Goal: Task Accomplishment & Management: Manage account settings

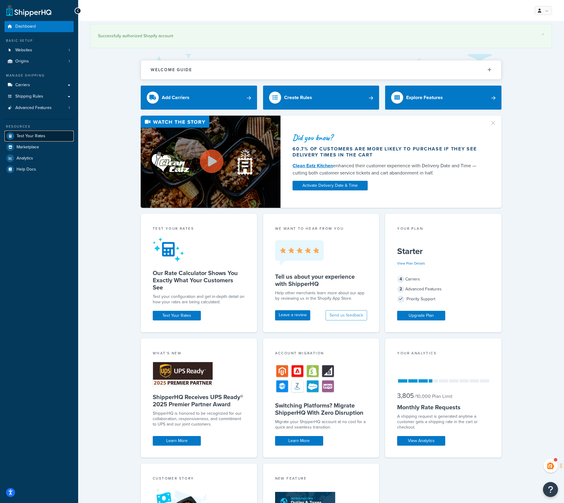
click at [32, 136] on span "Test Your Rates" at bounding box center [31, 136] width 29 height 5
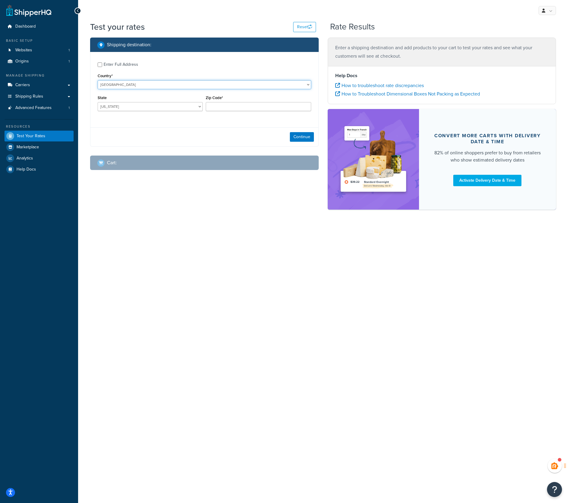
click at [127, 83] on select "United States United Kingdom Afghanistan Åland Islands Albania Algeria American…" at bounding box center [205, 84] width 214 height 9
select select "IL"
click at [98, 80] on select "United States United Kingdom Afghanistan Åland Islands Albania Algeria American…" at bounding box center [205, 84] width 214 height 9
click at [214, 107] on input "Zip Code*" at bounding box center [258, 106] width 105 height 9
paste input "4069600"
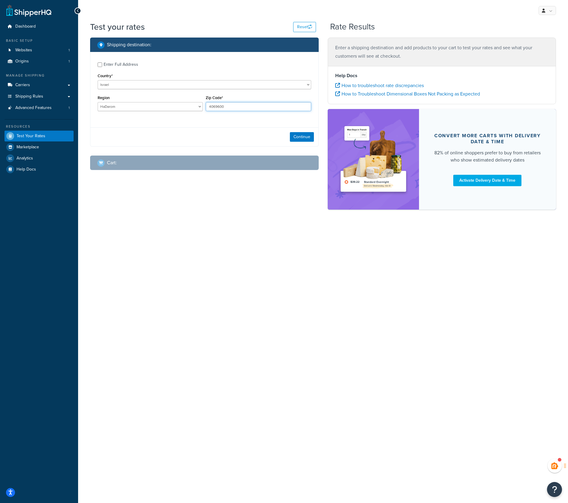
type input "4069600"
click at [171, 106] on select "HaDarom Haifa HaMerkaz HaZafon Jerusalem Tel-Aviv" at bounding box center [150, 106] width 105 height 9
click at [179, 202] on div "Shipping destination : Enter Full Address Country* United States United Kingdom…" at bounding box center [323, 127] width 475 height 178
click at [304, 137] on button "Continue" at bounding box center [302, 137] width 24 height 10
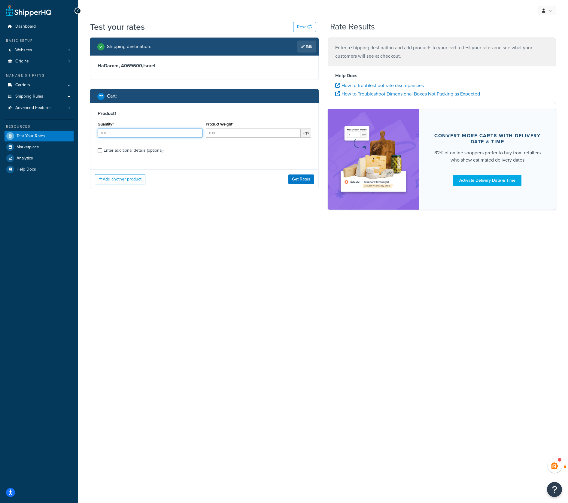
click at [152, 137] on input "Quantity*" at bounding box center [150, 133] width 105 height 9
type input "1"
click at [234, 132] on input "Product Weight*" at bounding box center [253, 133] width 95 height 9
type input "1.2"
click at [301, 178] on button "Get Rates" at bounding box center [301, 180] width 26 height 10
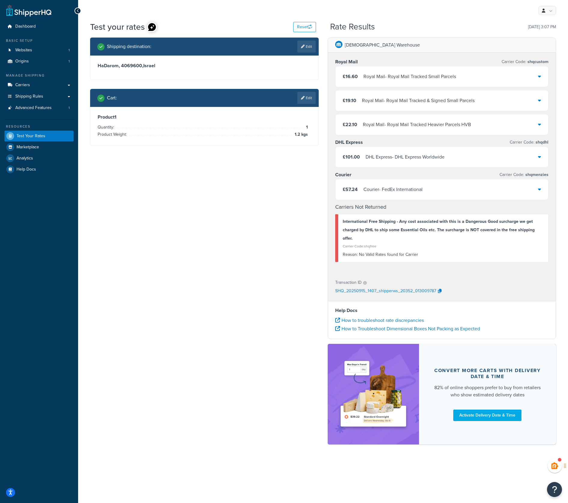
click at [389, 190] on div "Courier - FedEx International" at bounding box center [392, 189] width 59 height 8
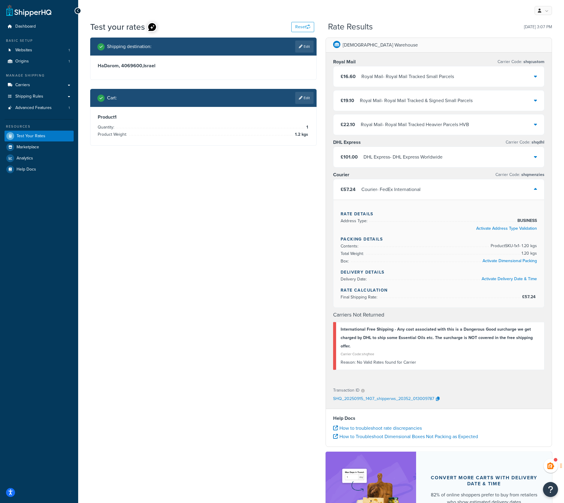
click at [389, 190] on div "Courier - FedEx International" at bounding box center [390, 189] width 59 height 8
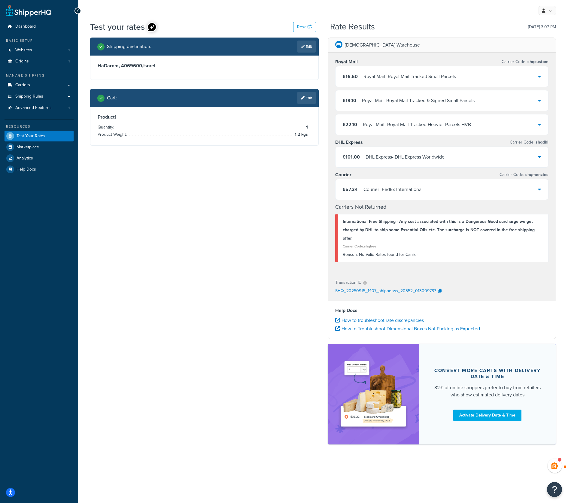
click at [409, 83] on div "£16.60 Royal Mail - Royal Mail Tracked Small Parcels" at bounding box center [442, 76] width 213 height 20
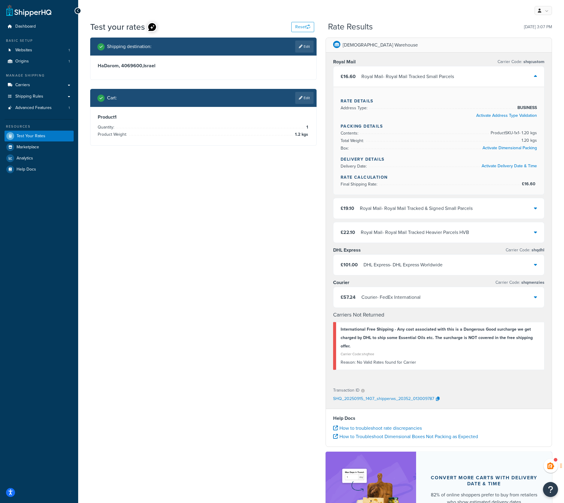
click at [409, 83] on div "£16.60 Royal Mail - Royal Mail Tracked Small Parcels" at bounding box center [438, 76] width 211 height 20
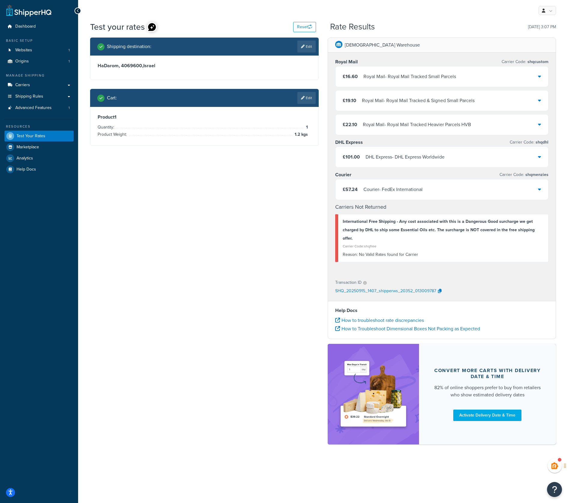
click at [400, 154] on div "DHL Express - DHL Express Worldwide" at bounding box center [405, 157] width 79 height 8
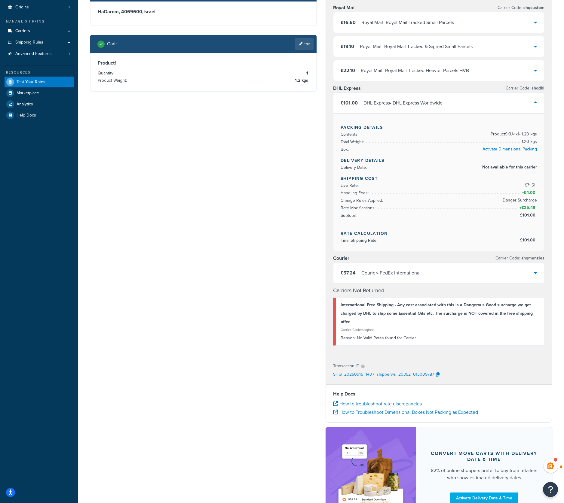
scroll to position [60, 0]
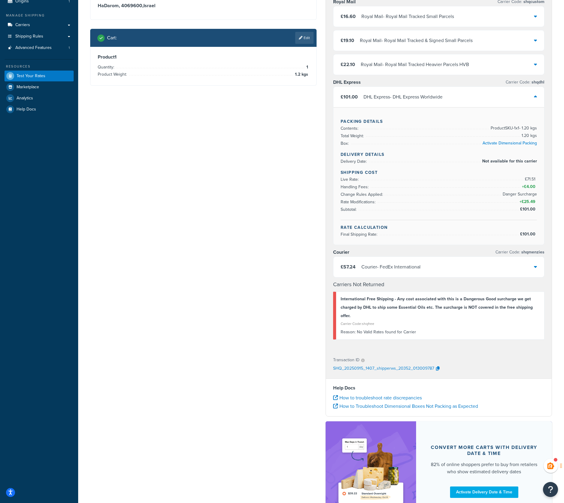
click at [455, 264] on div "£57.24 Courier - FedEx International" at bounding box center [438, 267] width 211 height 20
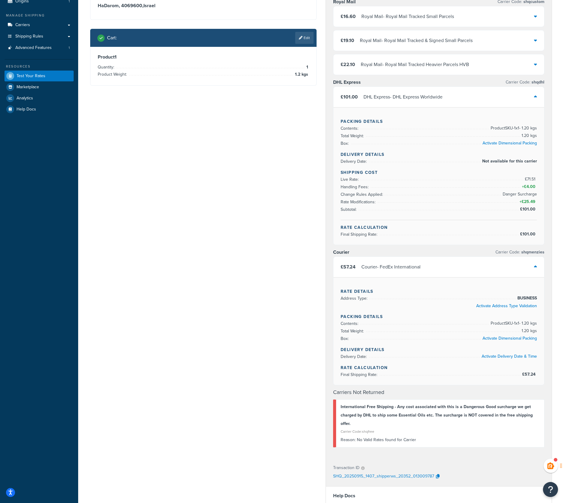
click at [455, 264] on div "£57.24 Courier - FedEx International" at bounding box center [438, 267] width 211 height 20
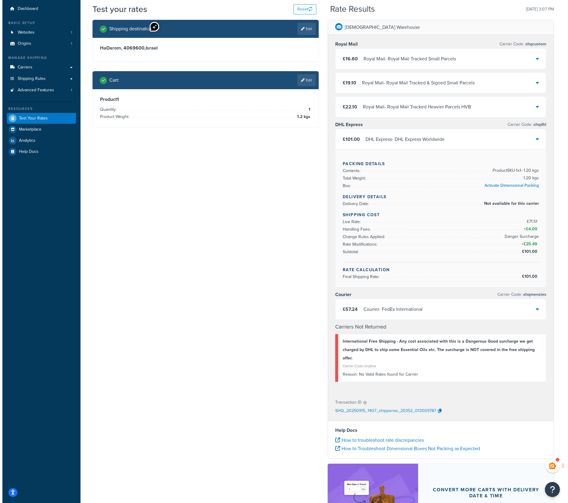
scroll to position [0, 0]
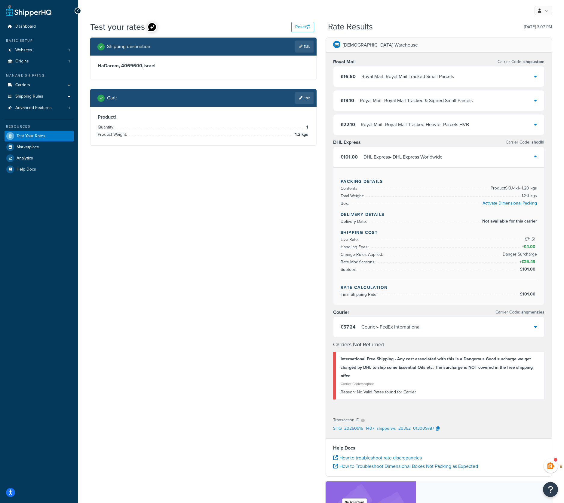
drag, startPoint x: 217, startPoint y: 237, endPoint x: 220, endPoint y: 221, distance: 16.5
click at [217, 237] on div "Shipping destination : Edit HaDarom, 4069600 , Israel Cart : Edit Product 1 Qua…" at bounding box center [321, 313] width 470 height 550
click at [307, 47] on link "Edit" at bounding box center [304, 47] width 18 height 12
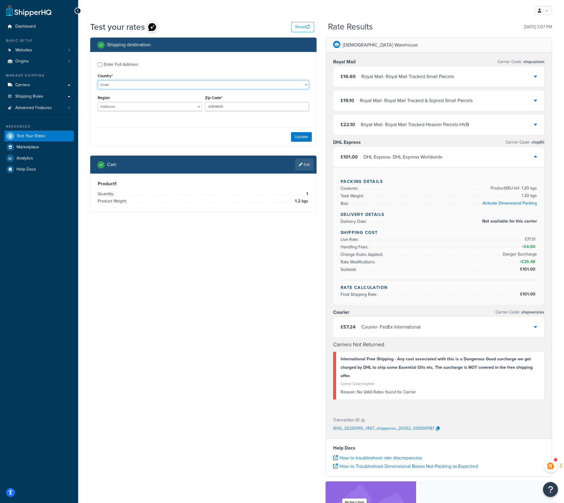
click at [117, 84] on select "United States United Kingdom Afghanistan Åland Islands Albania Algeria American…" at bounding box center [203, 84] width 211 height 9
select select "TW"
click at [98, 80] on select "United States United Kingdom Afghanistan Åland Islands Albania Algeria American…" at bounding box center [203, 84] width 211 height 9
click at [120, 111] on select "Changhua Chiayi Hsinchu Hualien Ilan Kaohsiung Keelung Miaoli Nantou Penghu Pin…" at bounding box center [150, 106] width 104 height 9
select select "TPQ"
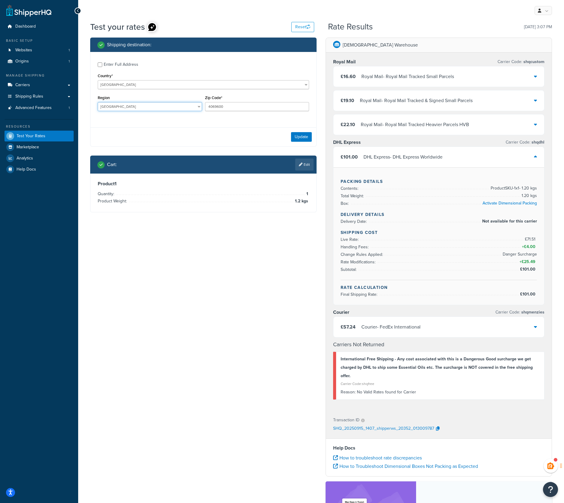
click at [98, 102] on select "Changhua Chiayi Hsinchu Hualien Ilan Kaohsiung Keelung Miaoli Nantou Penghu Pin…" at bounding box center [150, 106] width 104 height 9
drag, startPoint x: 235, startPoint y: 107, endPoint x: 175, endPoint y: 108, distance: 59.8
click at [175, 108] on div "Region Changhua Chiayi Hsinchu Hualien Ilan Kaohsiung Keelung Miaoli Nantou Pen…" at bounding box center [203, 105] width 214 height 22
click at [236, 106] on input "4069600" at bounding box center [257, 106] width 104 height 9
drag, startPoint x: 236, startPoint y: 106, endPoint x: 187, endPoint y: 107, distance: 48.1
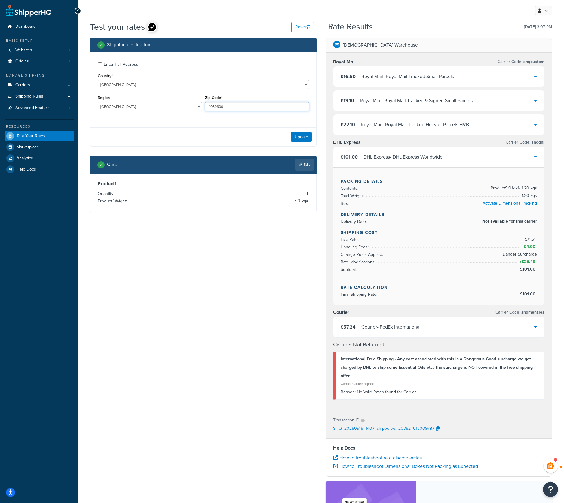
click at [187, 107] on div "Region Changhua Chiayi Hsinchu Hualien Ilan Kaohsiung Keelung Miaoli Nantou Pen…" at bounding box center [203, 105] width 214 height 22
type input "112"
click at [305, 166] on link "Edit" at bounding box center [304, 165] width 18 height 12
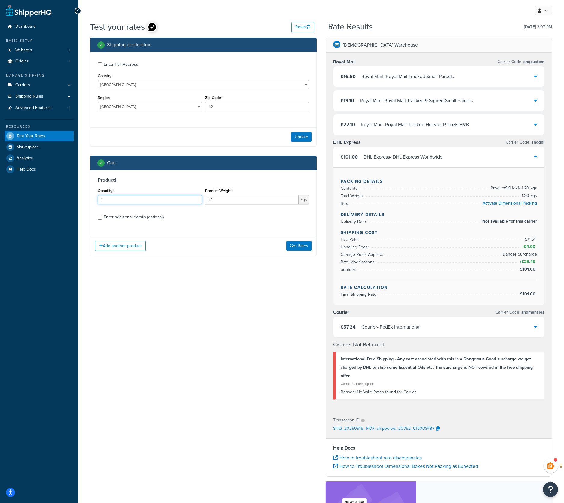
click at [144, 200] on input "1" at bounding box center [150, 199] width 104 height 9
drag, startPoint x: 221, startPoint y: 200, endPoint x: 203, endPoint y: 198, distance: 18.1
click at [203, 198] on div "Quantity* 1 Product Weight* 1.2 kgs" at bounding box center [203, 198] width 214 height 22
drag, startPoint x: 218, startPoint y: 200, endPoint x: 204, endPoint y: 199, distance: 13.8
click at [204, 199] on div "Product Weight* 6 kgs" at bounding box center [256, 198] width 107 height 22
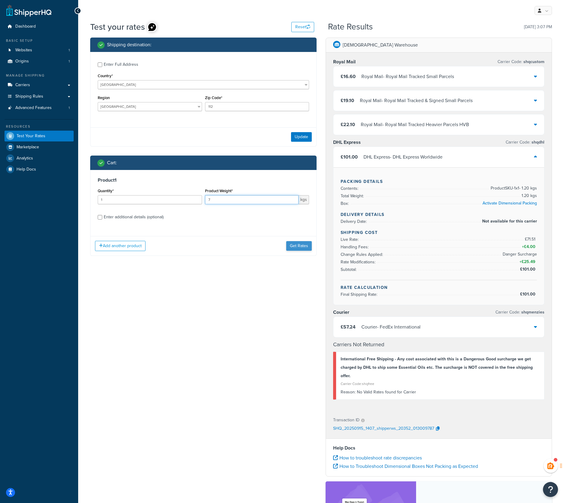
type input "7"
click at [296, 248] on button "Get Rates" at bounding box center [299, 246] width 26 height 10
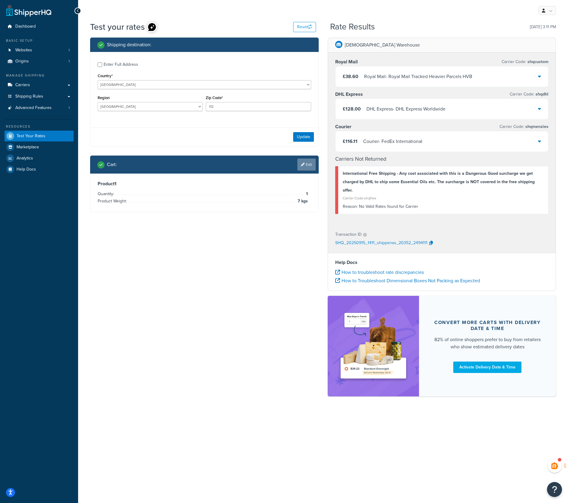
click at [306, 165] on link "Edit" at bounding box center [306, 165] width 18 height 12
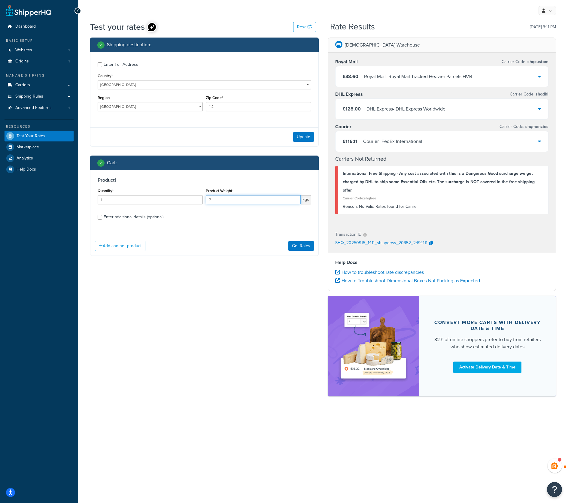
click at [219, 199] on input "7" at bounding box center [253, 199] width 95 height 9
type input "1"
click at [121, 217] on div "Enter additional details (optional)" at bounding box center [134, 217] width 60 height 8
click at [102, 217] on input "Enter additional details (optional)" at bounding box center [100, 217] width 5 height 5
checkbox input "true"
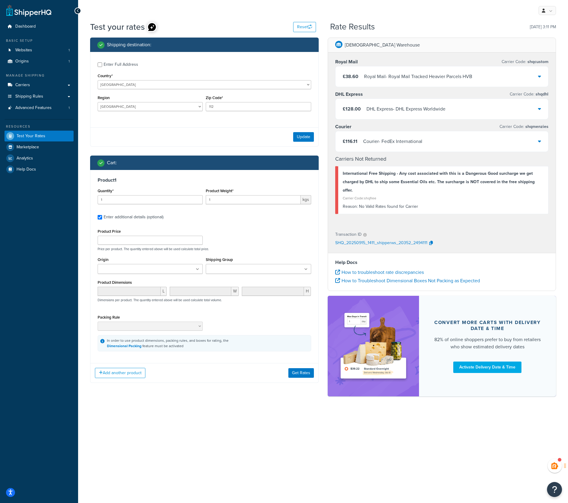
click at [233, 268] on input "Shipping Group" at bounding box center [234, 269] width 53 height 7
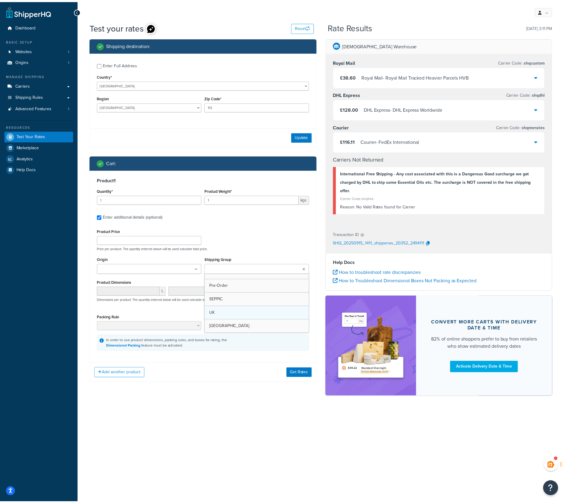
scroll to position [167, 0]
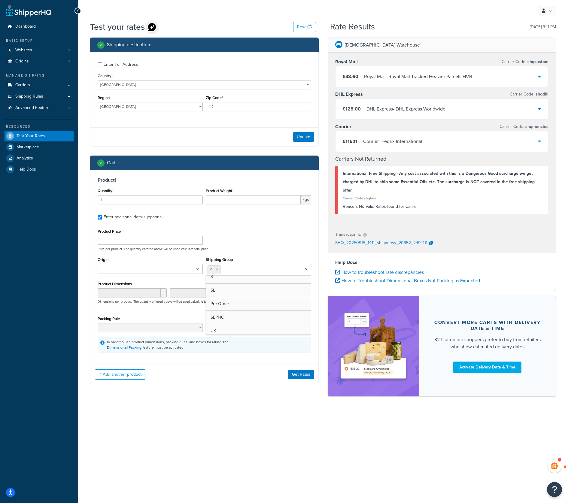
click at [278, 231] on div "Product Price Price per product. The quantity entered above will be used calcul…" at bounding box center [204, 239] width 217 height 24
click at [302, 376] on button "Get Rates" at bounding box center [301, 375] width 26 height 10
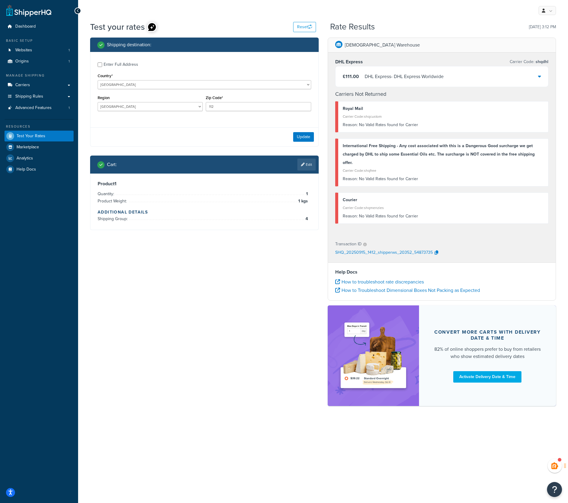
click at [423, 76] on div "DHL Express - DHL Express Worldwide" at bounding box center [404, 76] width 79 height 8
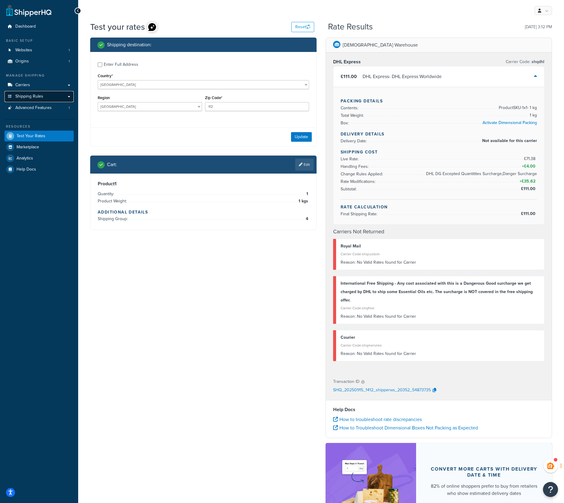
click at [32, 97] on span "Shipping Rules" at bounding box center [29, 96] width 28 height 5
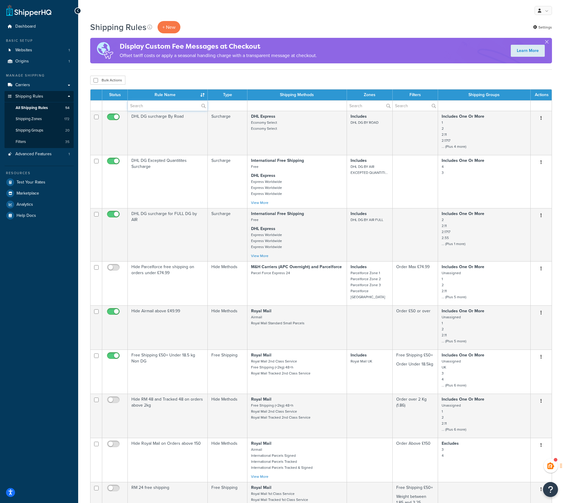
click at [142, 107] on input "text" at bounding box center [168, 106] width 80 height 10
type input "danger"
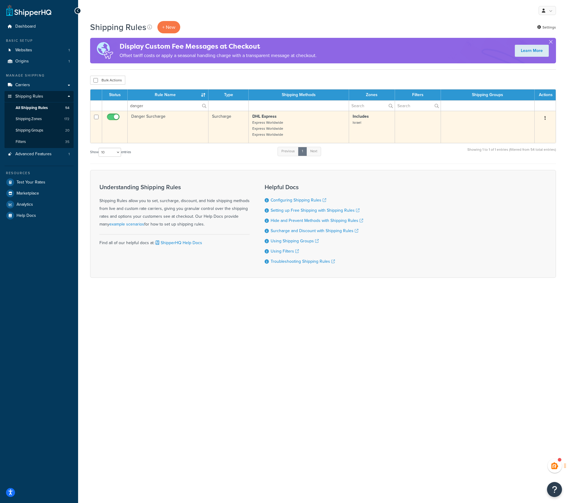
click at [153, 116] on td "Danger Surcharge" at bounding box center [168, 127] width 81 height 32
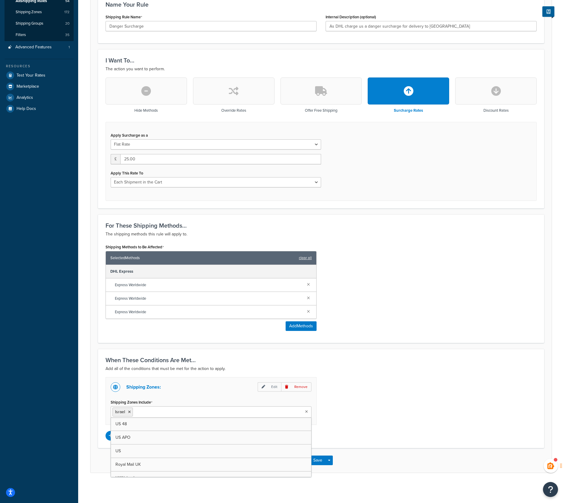
click at [161, 413] on input "Shipping Zones Include" at bounding box center [160, 412] width 53 height 7
click at [345, 380] on div "Shipping Zones: Edit Remove Shipping Zones Include Israel US 48 US APO US Royal…" at bounding box center [321, 408] width 440 height 63
click at [138, 433] on p "Add another condition" at bounding box center [138, 436] width 43 height 8
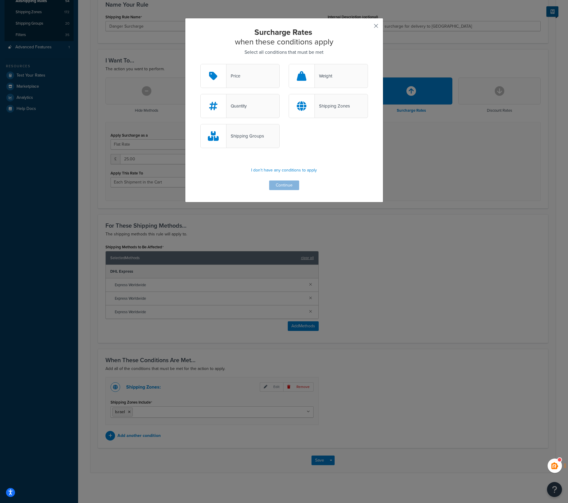
click at [368, 27] on button "button" at bounding box center [367, 28] width 2 height 2
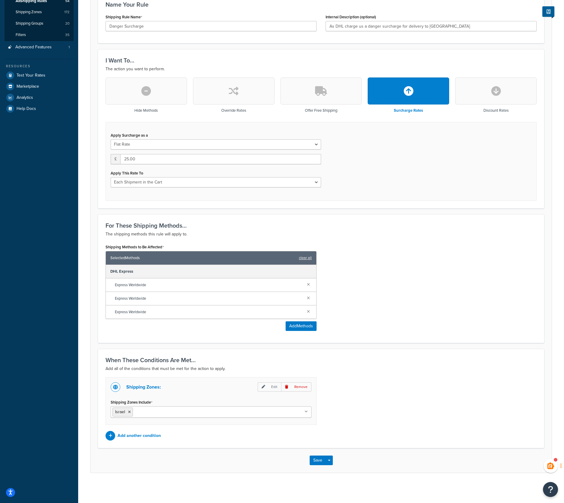
click at [305, 413] on icon at bounding box center [305, 412] width 3 height 4
click at [339, 370] on p "Add all of the conditions that must be met for the action to apply." at bounding box center [320, 368] width 431 height 7
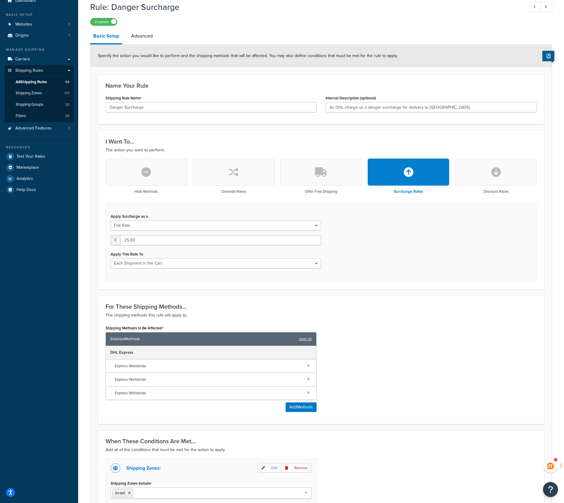
scroll to position [17, 0]
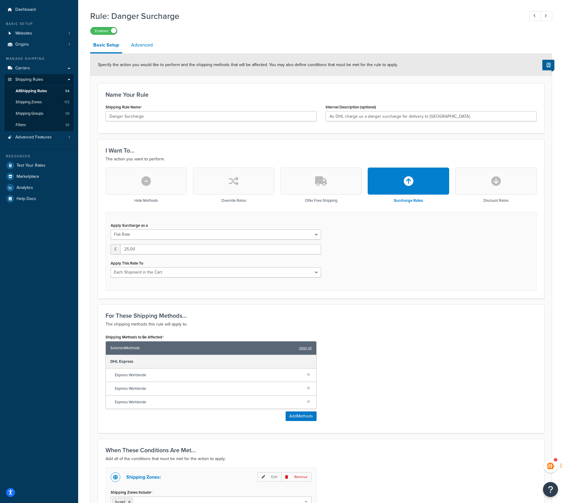
click at [138, 42] on link "Advanced" at bounding box center [142, 45] width 28 height 14
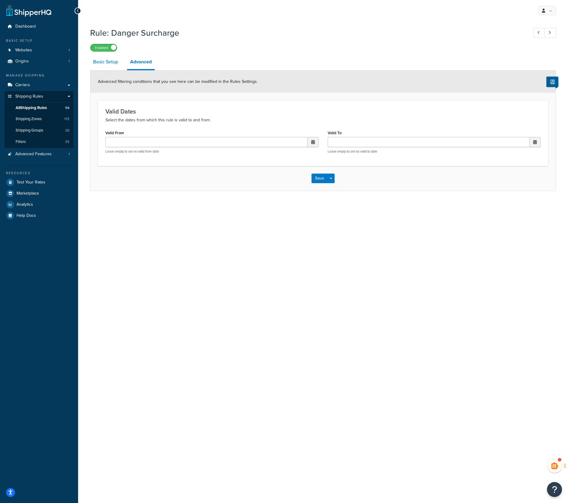
click at [113, 62] on link "Basic Setup" at bounding box center [105, 62] width 31 height 14
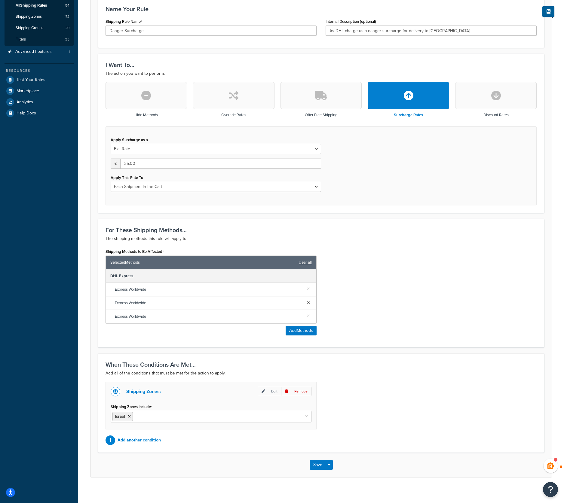
scroll to position [107, 0]
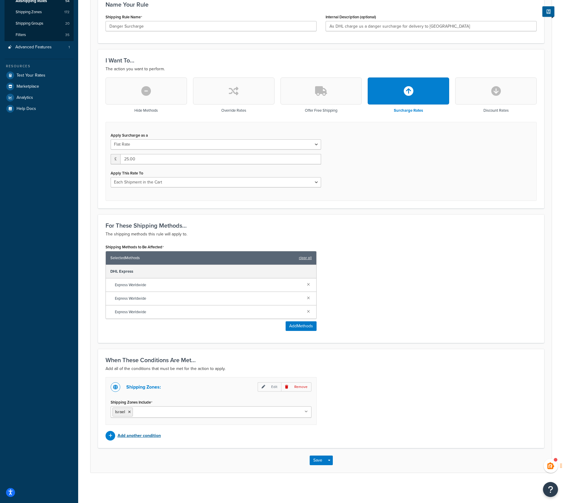
click at [149, 433] on p "Add another condition" at bounding box center [138, 436] width 43 height 8
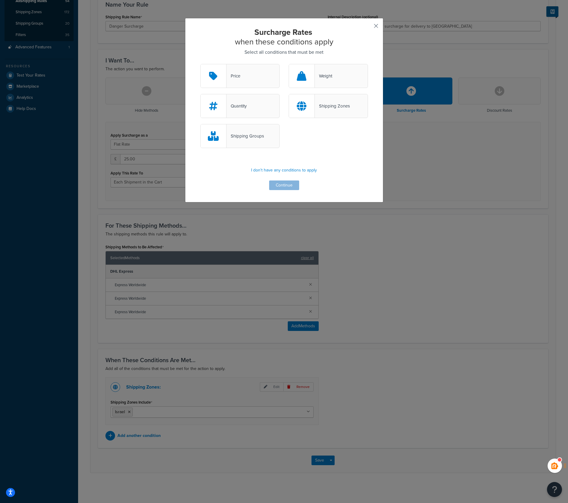
click at [368, 27] on button "button" at bounding box center [367, 28] width 2 height 2
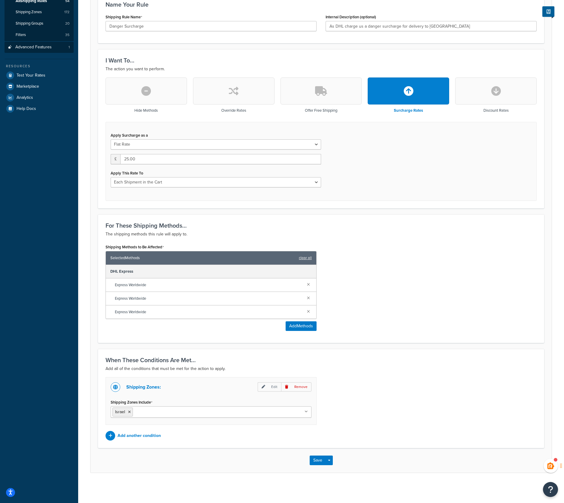
scroll to position [47, 0]
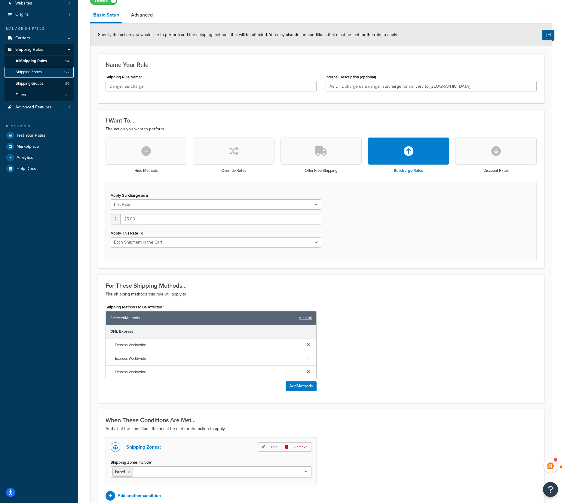
click at [32, 70] on span "Shipping Zones" at bounding box center [29, 72] width 26 height 5
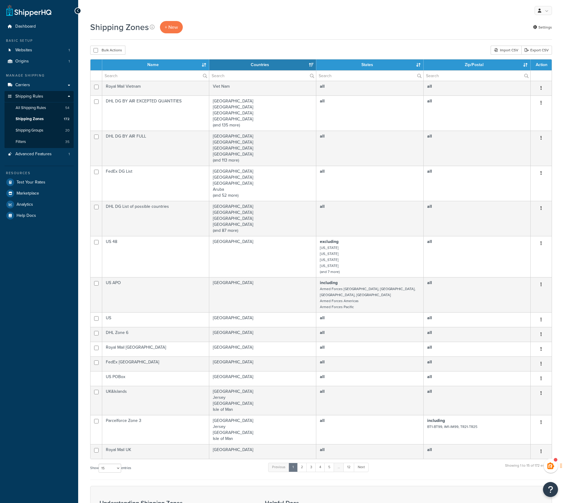
select select "15"
click at [170, 27] on span "+ New" at bounding box center [171, 27] width 13 height 7
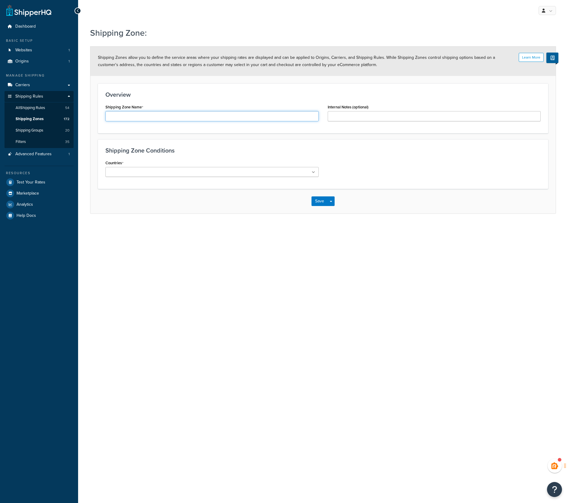
click at [147, 118] on input "Shipping Zone Name" at bounding box center [211, 116] width 213 height 10
type input "DHL Israel"
click at [138, 144] on div "Shipping Zone Conditions Countries All Countries ALL [GEOGRAPHIC_DATA] [GEOGRAP…" at bounding box center [323, 164] width 450 height 50
click at [132, 173] on input "Countries" at bounding box center [133, 172] width 53 height 7
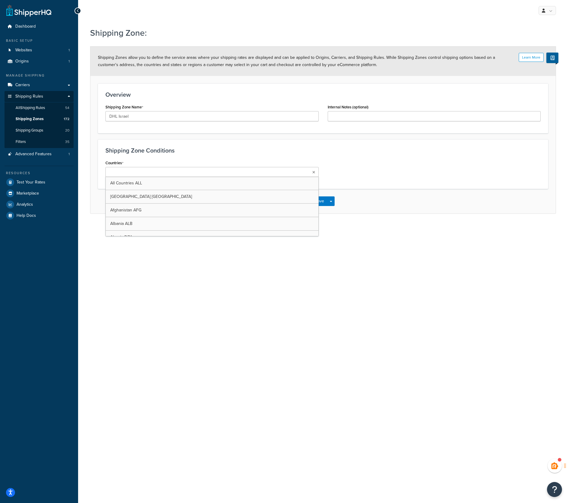
click at [207, 162] on div "Countries All Countries ALL [GEOGRAPHIC_DATA] [GEOGRAPHIC_DATA] [GEOGRAPHIC_DAT…" at bounding box center [211, 168] width 213 height 18
click at [141, 173] on input "Countries" at bounding box center [133, 172] width 53 height 7
type input "israel"
click at [415, 181] on div "Countries [GEOGRAPHIC_DATA] ISR All Countries ALL [GEOGRAPHIC_DATA] [GEOGRAPHIC…" at bounding box center [323, 206] width 444 height 94
click at [318, 271] on button "Save" at bounding box center [320, 272] width 16 height 10
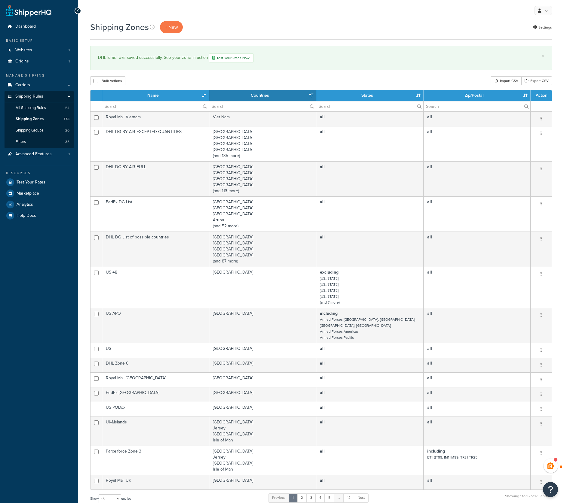
select select "15"
click at [22, 85] on span "Carriers" at bounding box center [22, 85] width 15 height 5
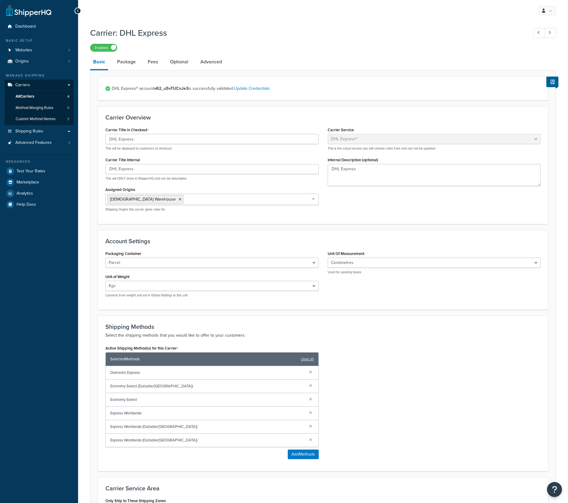
select select "dhl"
select select "kg"
select select "CM"
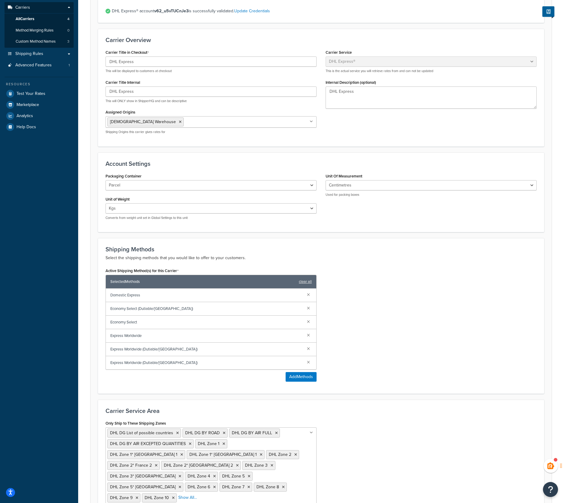
scroll to position [146, 0]
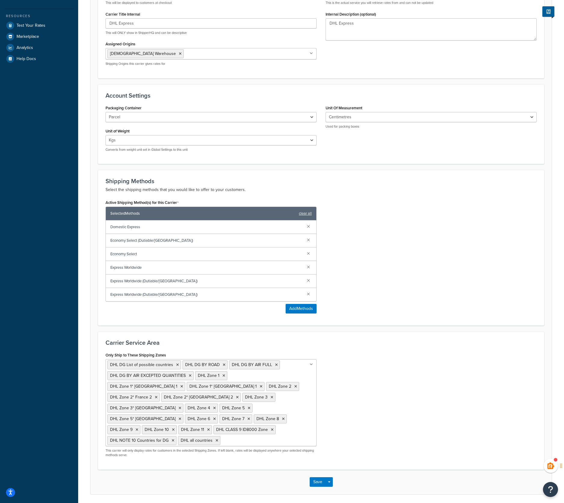
click at [226, 437] on input "Only Ship to These Shipping Zones" at bounding box center [248, 440] width 53 height 7
type input "dhl"
click at [349, 415] on div "Only Ship to These Shipping Zones DHL DG List of possible countries DHL DG BY R…" at bounding box center [321, 411] width 440 height 121
click at [316, 487] on button "Save" at bounding box center [317, 492] width 16 height 10
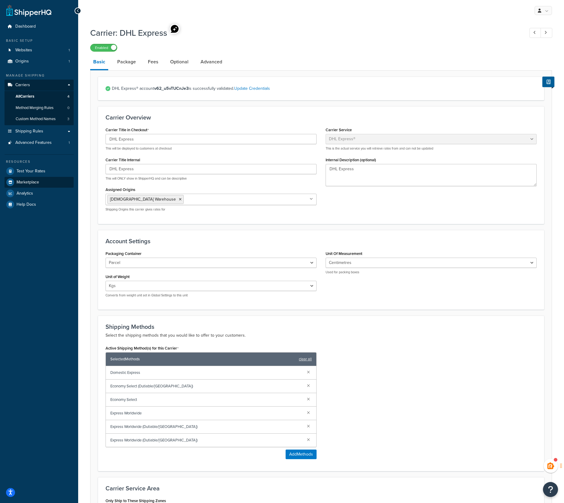
scroll to position [20, 0]
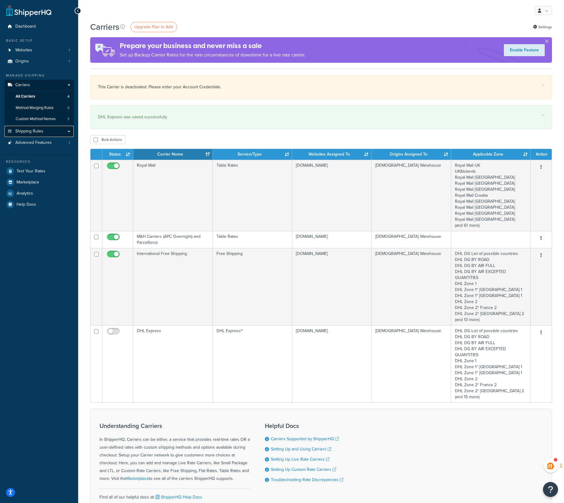
click at [31, 131] on span "Shipping Rules" at bounding box center [29, 131] width 28 height 5
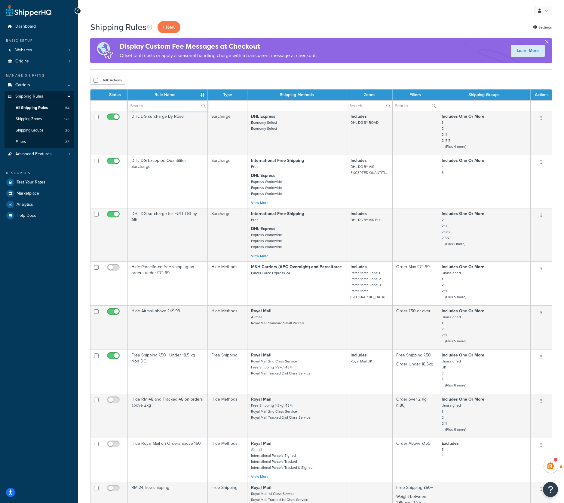
click at [144, 107] on input "text" at bounding box center [168, 106] width 80 height 10
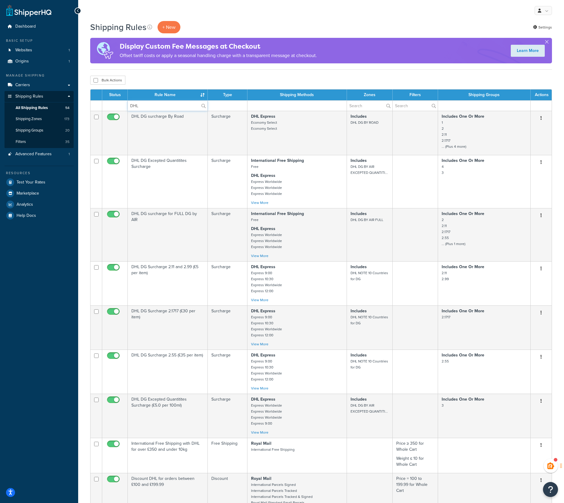
type input "DHL"
click at [38, 109] on span "All Shipping Rules" at bounding box center [32, 107] width 32 height 5
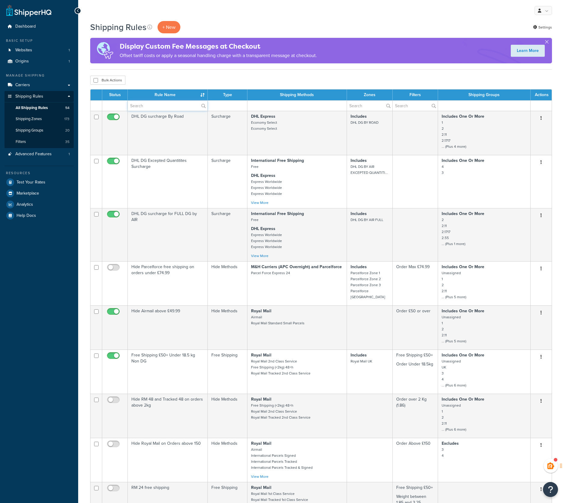
click at [145, 107] on input "text" at bounding box center [168, 106] width 80 height 10
type input "danger"
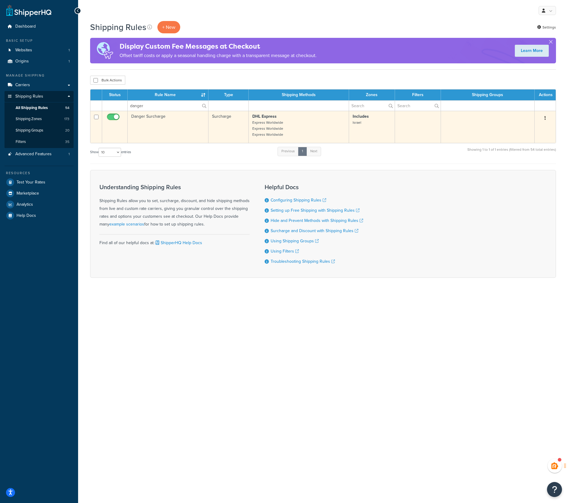
click at [155, 115] on td "Danger Surcharge" at bounding box center [168, 127] width 81 height 32
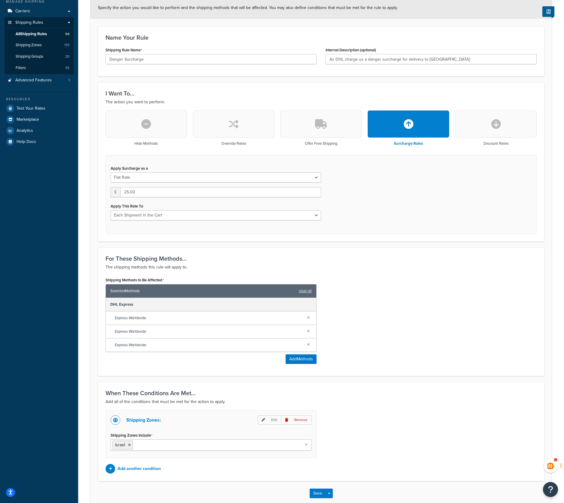
scroll to position [107, 0]
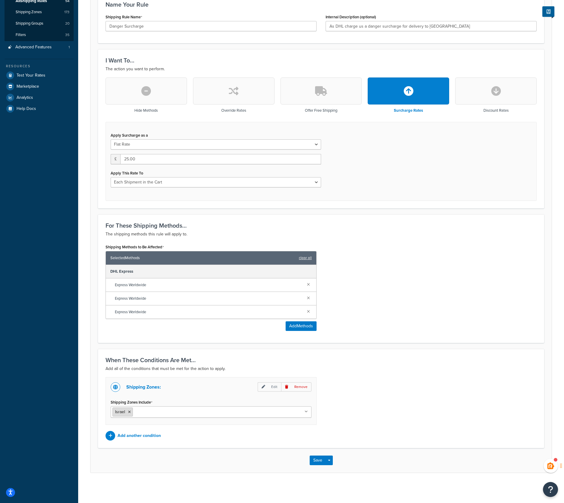
click at [130, 411] on icon at bounding box center [129, 412] width 3 height 4
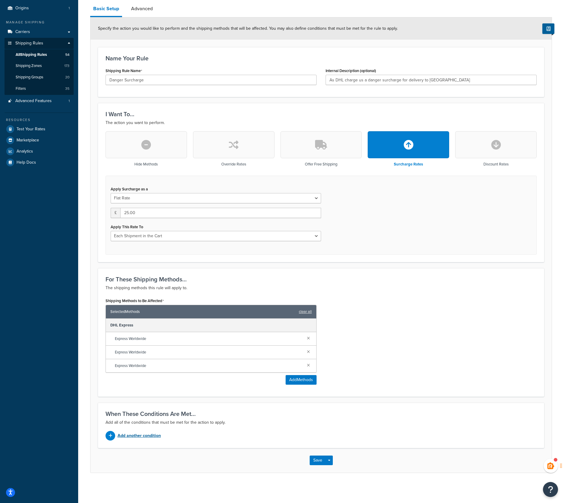
click at [137, 433] on p "Add another condition" at bounding box center [138, 436] width 43 height 8
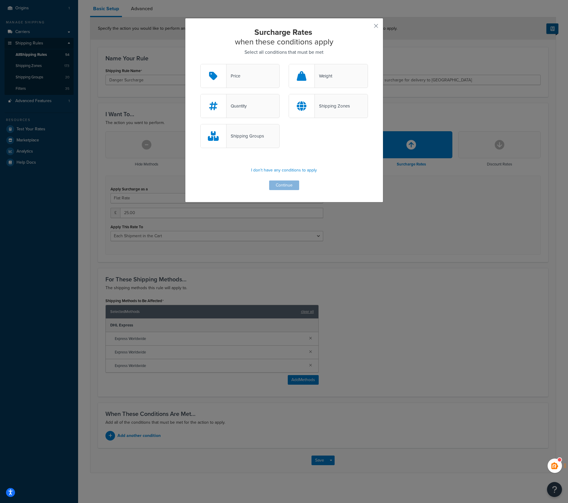
click at [303, 104] on icon at bounding box center [302, 106] width 10 height 10
click at [0, 0] on input "Shipping Zones" at bounding box center [0, 0] width 0 height 0
click at [284, 188] on button "Continue" at bounding box center [284, 186] width 30 height 10
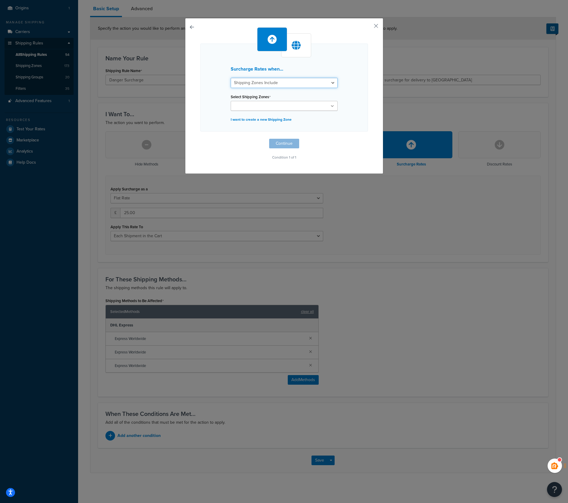
click at [260, 81] on select "Shipping Zones Include Shipping Zones Do Not Include" at bounding box center [284, 83] width 107 height 10
click at [276, 73] on div "Surcharge Rates when... Shipping Zones Include Shipping Zones Do Not Include Se…" at bounding box center [284, 88] width 168 height 88
click at [258, 102] on ul at bounding box center [284, 106] width 107 height 10
type input "dhl is"
click at [368, 95] on div "Surcharge Rates when... Shipping Zones Include Shipping Zones Do Not Include Se…" at bounding box center [284, 96] width 198 height 157
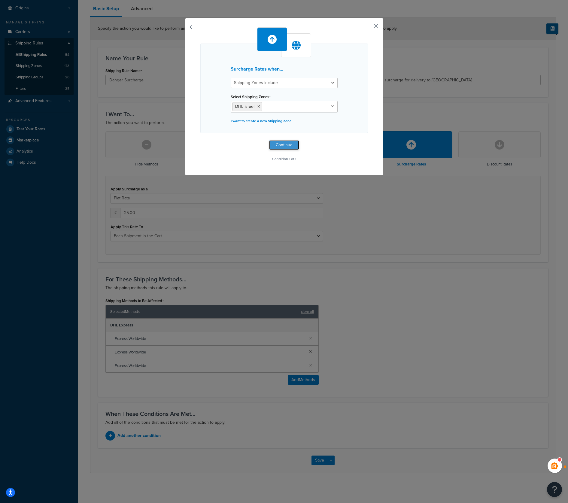
click at [281, 145] on button "Continue" at bounding box center [284, 145] width 30 height 10
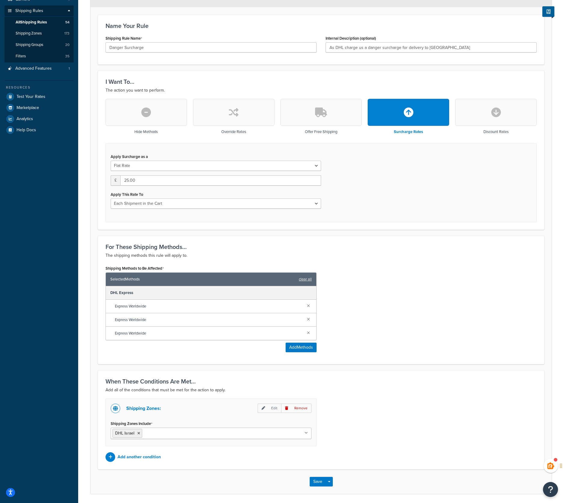
scroll to position [107, 0]
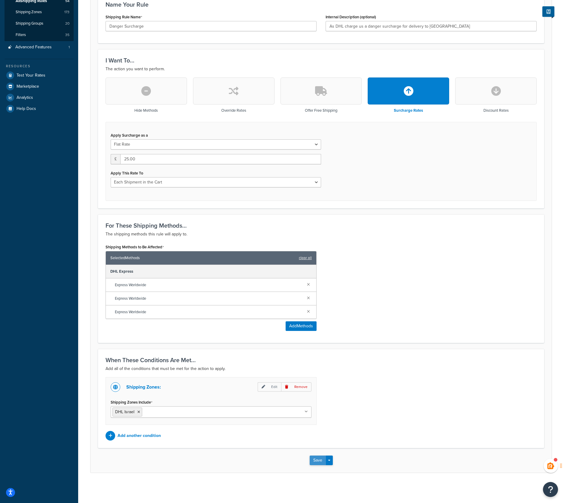
click at [318, 461] on button "Save" at bounding box center [317, 461] width 16 height 10
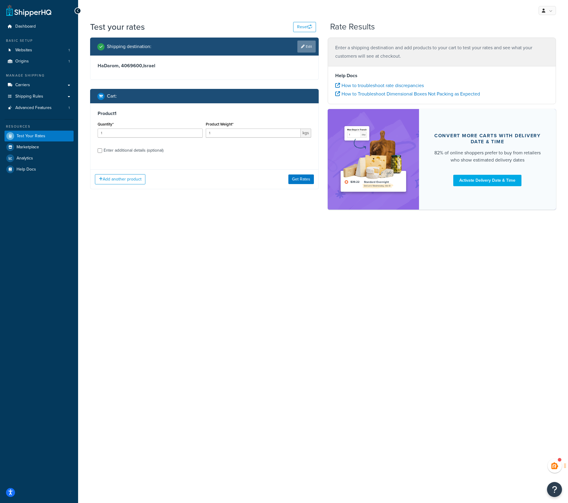
click at [308, 44] on link "Edit" at bounding box center [306, 47] width 18 height 12
select select "IL"
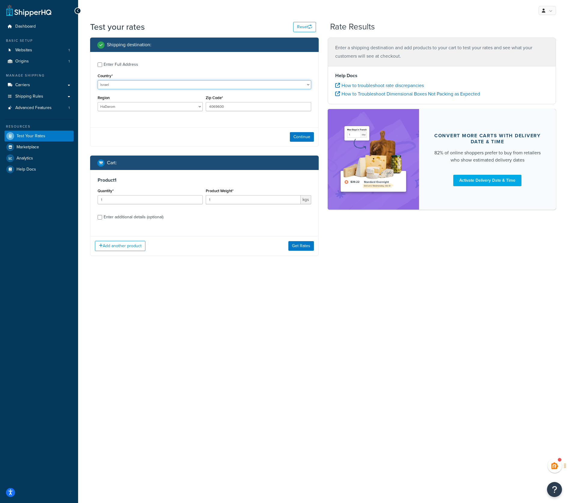
click at [124, 84] on select "United States United Kingdom Afghanistan Åland Islands Albania Algeria American…" at bounding box center [205, 84] width 214 height 9
click at [198, 294] on div "My Profile Billing Global Settings Contact Us Logout Test your rates Reset Rate…" at bounding box center [323, 251] width 490 height 503
click at [299, 246] on button "Get Rates" at bounding box center [301, 246] width 26 height 10
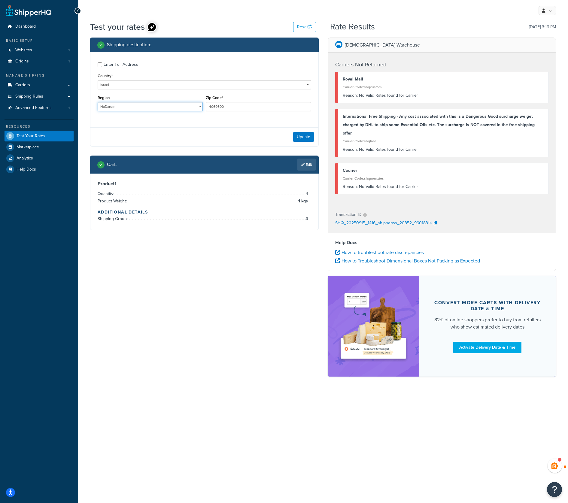
click at [128, 108] on select "HaDarom Haifa HaMerkaz HaZafon Jerusalem Tel-Aviv" at bounding box center [150, 106] width 105 height 9
select select "HA"
click at [98, 102] on select "HaDarom Haifa HaMerkaz HaZafon Jerusalem Tel-Aviv" at bounding box center [150, 106] width 105 height 9
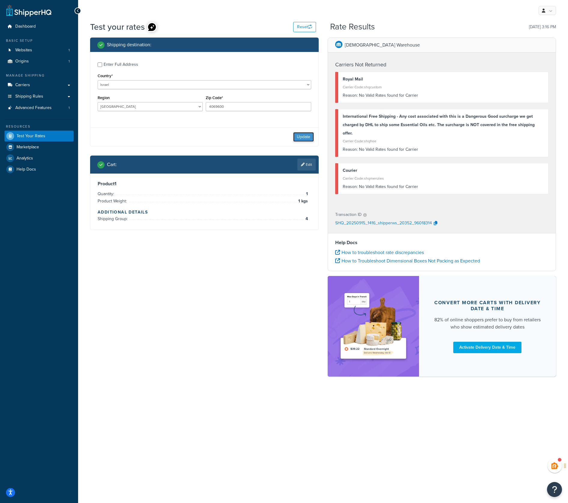
click at [302, 136] on button "Update" at bounding box center [303, 137] width 21 height 10
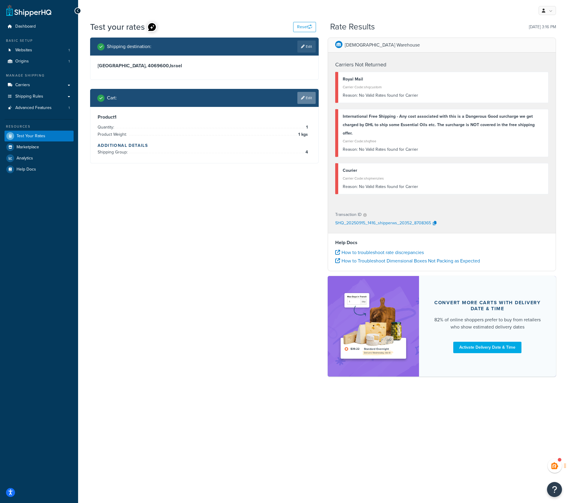
click at [310, 99] on link "Edit" at bounding box center [306, 98] width 18 height 12
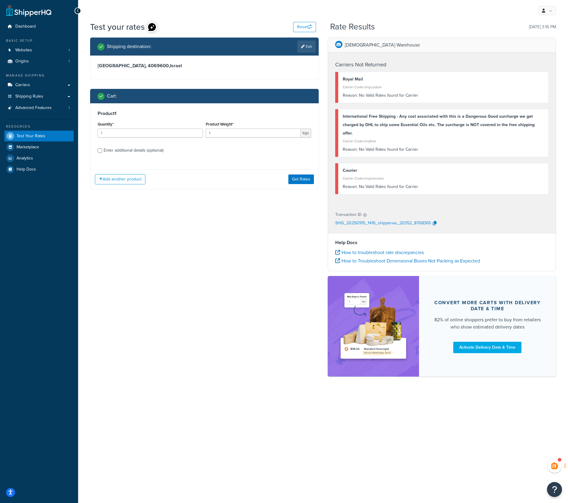
click at [126, 151] on div "Enter additional details (optional)" at bounding box center [134, 150] width 60 height 8
click at [102, 151] on input "Enter additional details (optional)" at bounding box center [100, 150] width 5 height 5
checkbox input "true"
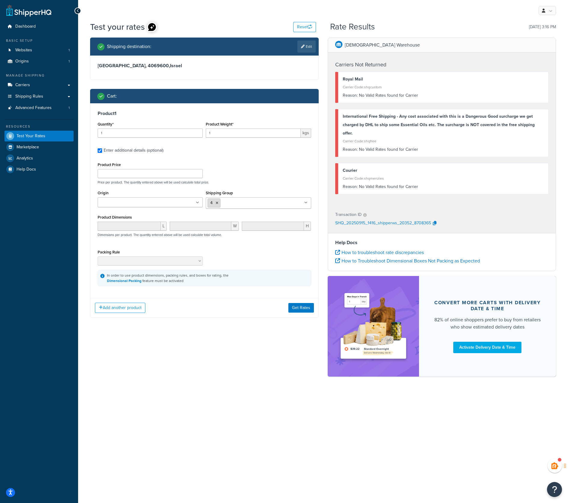
click at [219, 203] on li "4" at bounding box center [214, 203] width 13 height 9
click at [217, 202] on icon at bounding box center [217, 203] width 3 height 4
click at [268, 174] on div "Product Price Price per product. The quantity entered above will be used calcul…" at bounding box center [204, 173] width 217 height 24
click at [299, 307] on button "Get Rates" at bounding box center [301, 307] width 26 height 10
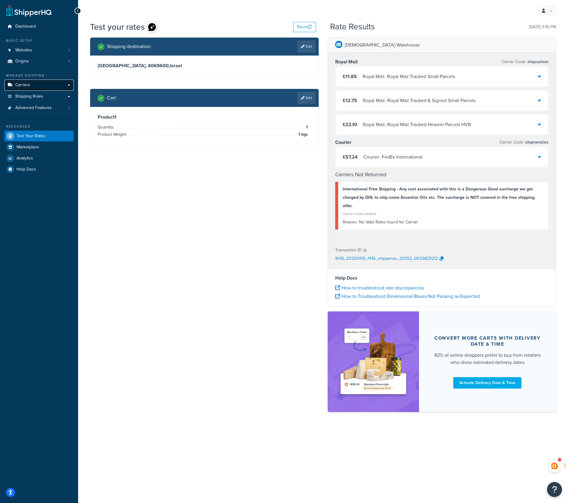
click at [29, 86] on span "Carriers" at bounding box center [22, 85] width 15 height 5
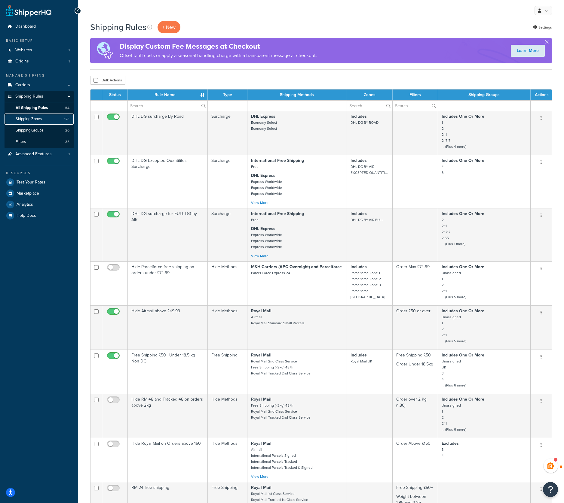
click at [40, 122] on span "Shipping Zones" at bounding box center [29, 119] width 26 height 5
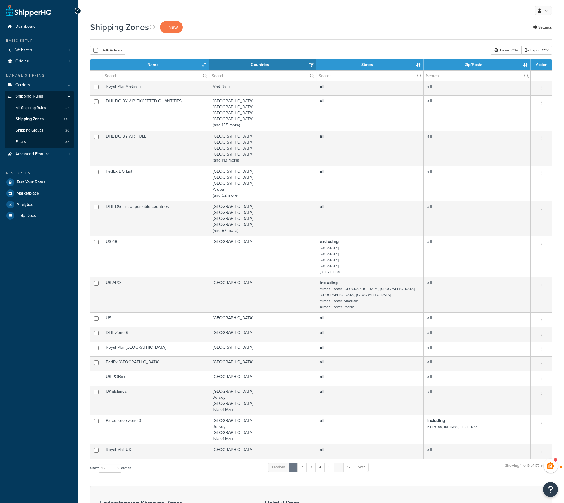
select select "15"
click at [121, 76] on input "text" at bounding box center [155, 76] width 107 height 10
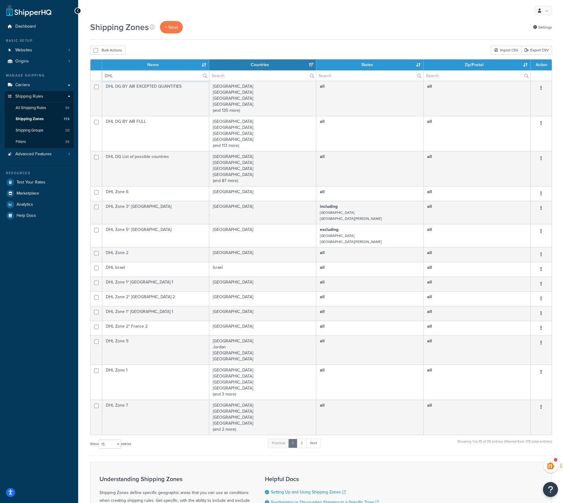
type input "DHL"
click at [117, 74] on input "DHL" at bounding box center [155, 76] width 107 height 10
click at [303, 443] on link "2" at bounding box center [301, 443] width 10 height 9
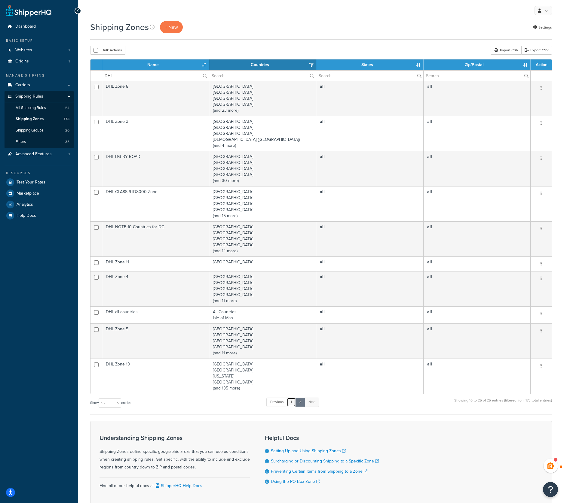
click at [294, 402] on link "1" at bounding box center [291, 402] width 9 height 9
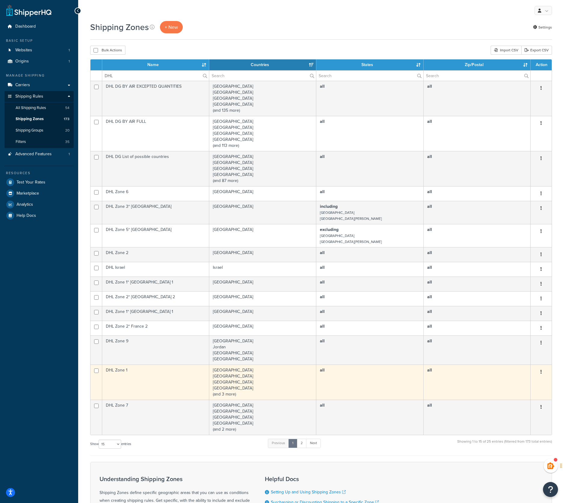
click at [221, 394] on td "Belgium Germany Ireland Luxembourg (and 3 more)" at bounding box center [262, 382] width 107 height 35
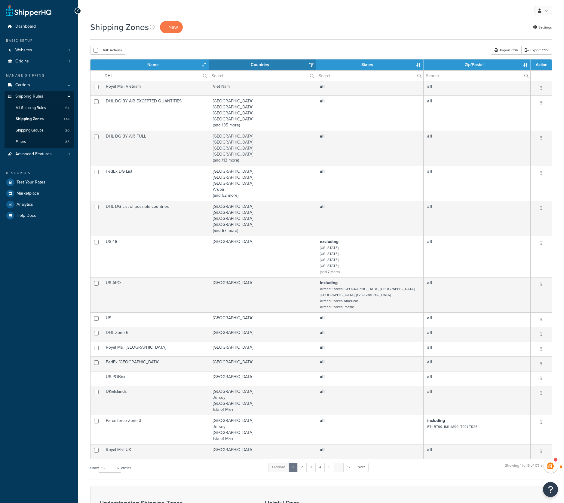
select select "15"
click at [303, 463] on link "2" at bounding box center [302, 467] width 10 height 9
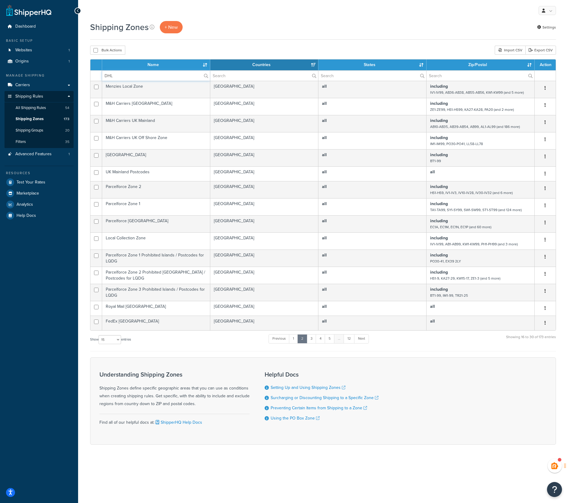
click at [126, 78] on input "DHL" at bounding box center [156, 76] width 108 height 10
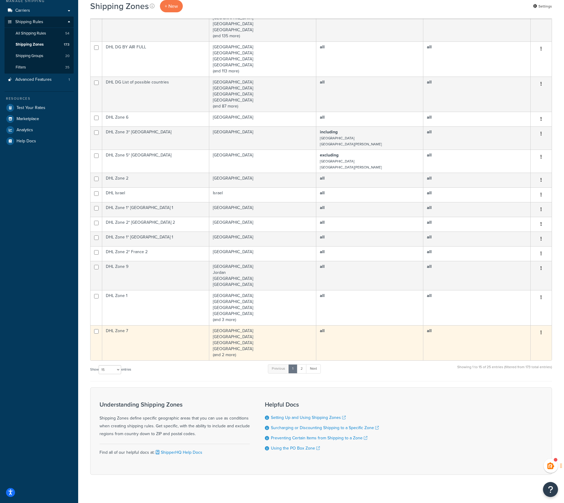
scroll to position [82, 0]
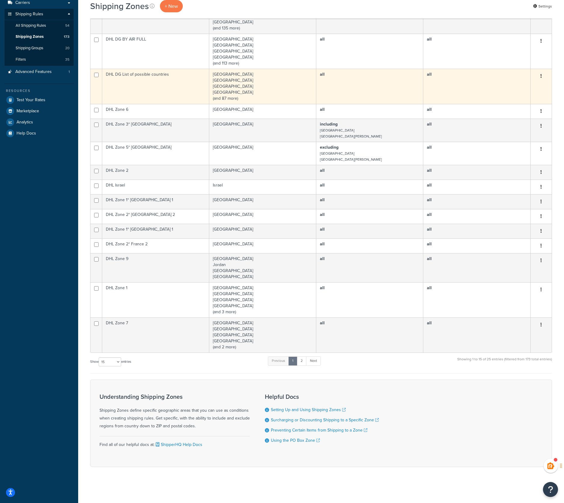
type input "DHL"
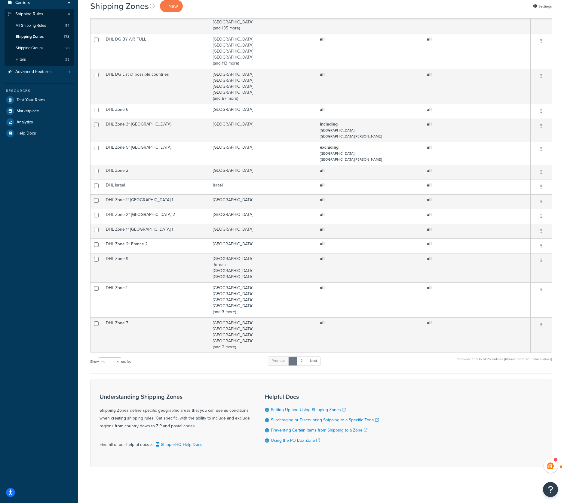
drag, startPoint x: 146, startPoint y: 75, endPoint x: 86, endPoint y: 71, distance: 59.9
click at [86, 71] on div "Shipping Zones + New Settings Bulk Actions Duplicate [GEOGRAPHIC_DATA] Import C…" at bounding box center [320, 213] width 485 height 549
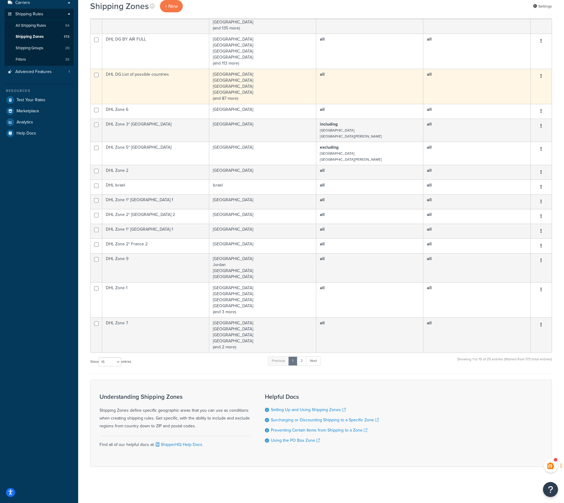
click at [118, 72] on td "DHL DG List of possible countries" at bounding box center [155, 86] width 107 height 35
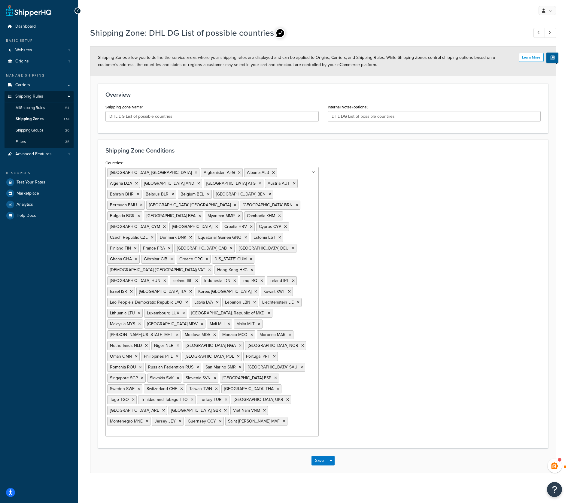
click at [80, 12] on div at bounding box center [77, 11] width 7 height 7
click at [323, 35] on h1 "Shipping Zone: DHL DG List of possible countries" at bounding box center [306, 33] width 432 height 12
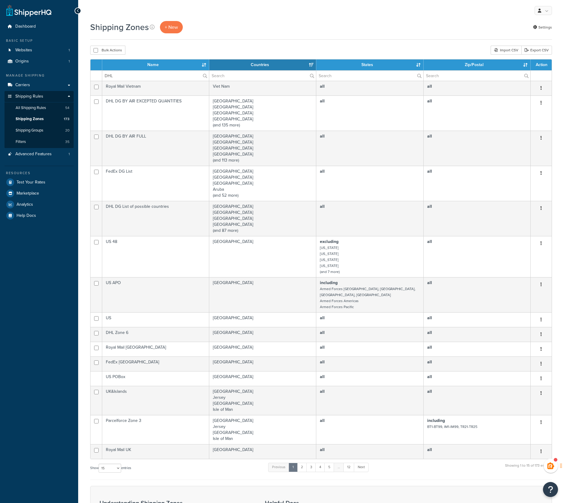
select select "15"
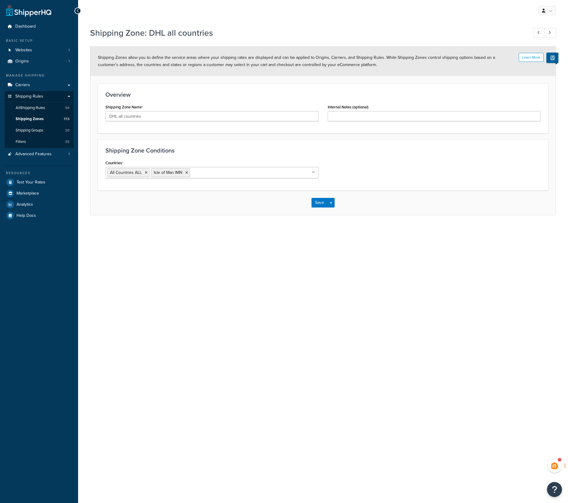
click at [213, 175] on input "Countries" at bounding box center [218, 172] width 53 height 7
click at [211, 144] on div "Shipping Zone Conditions Countries All Countries ALL [GEOGRAPHIC_DATA] IMN [GEO…" at bounding box center [323, 164] width 450 height 51
click at [39, 184] on span "Test Your Rates" at bounding box center [31, 182] width 29 height 5
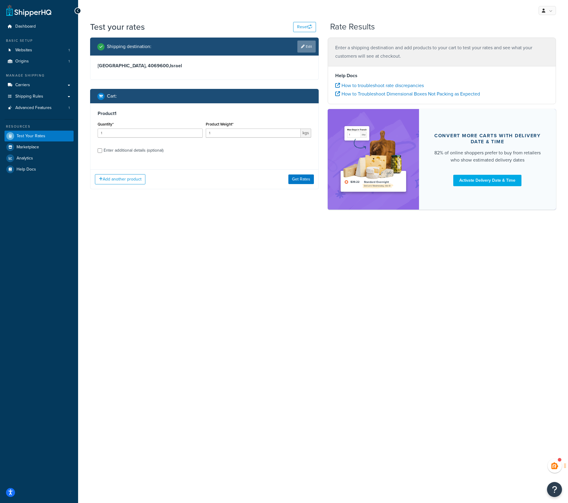
click at [306, 47] on link "Edit" at bounding box center [306, 47] width 18 height 12
select select "IL"
select select "HA"
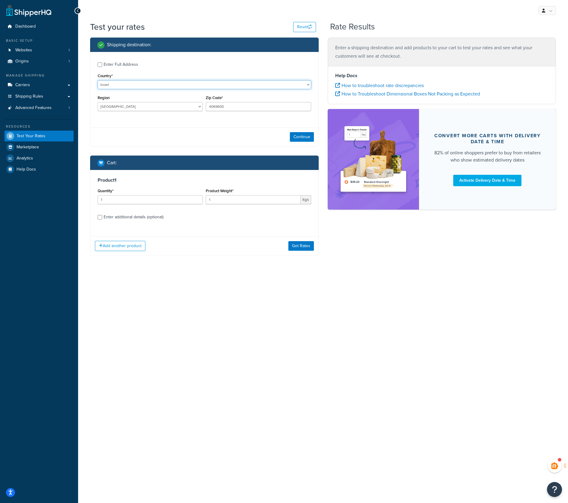
click at [119, 83] on select "United States United Kingdom Afghanistan Åland Islands Albania Algeria American…" at bounding box center [205, 84] width 214 height 9
select select "TW"
click at [98, 80] on select "United States United Kingdom Afghanistan Åland Islands Albania Algeria American…" at bounding box center [205, 84] width 214 height 9
click at [119, 105] on select "Changhua Chiayi Hsinchu Hualien Ilan Kaohsiung Keelung Miaoli Nantou Penghu Pin…" at bounding box center [150, 106] width 105 height 9
select select "TPQ"
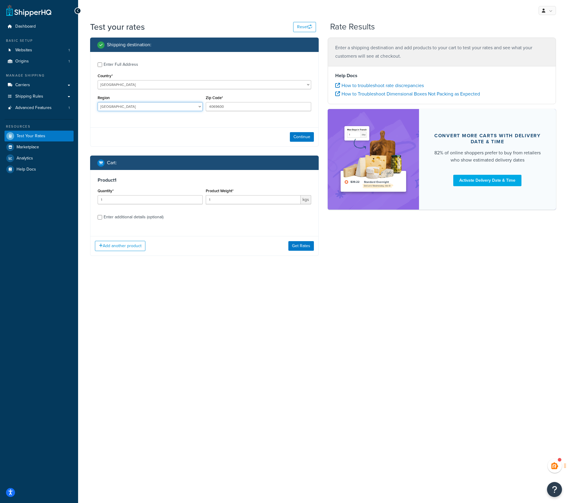
click at [98, 102] on select "Changhua Chiayi Hsinchu Hualien Ilan Kaohsiung Keelung Miaoli Nantou Penghu Pin…" at bounding box center [150, 106] width 105 height 9
drag, startPoint x: 231, startPoint y: 105, endPoint x: 203, endPoint y: 104, distance: 28.0
click at [203, 104] on div "Region [GEOGRAPHIC_DATA] Chiayi Hsinchu [GEOGRAPHIC_DATA] [GEOGRAPHIC_DATA] [GE…" at bounding box center [204, 105] width 217 height 22
type input "112"
click at [230, 134] on div "Continue" at bounding box center [204, 136] width 228 height 19
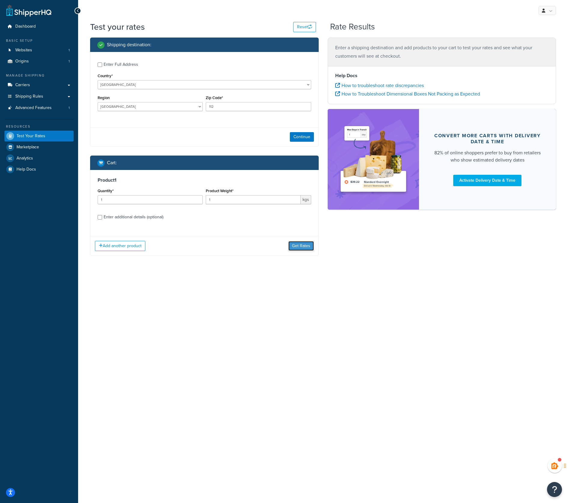
click at [304, 245] on button "Get Rates" at bounding box center [301, 246] width 26 height 10
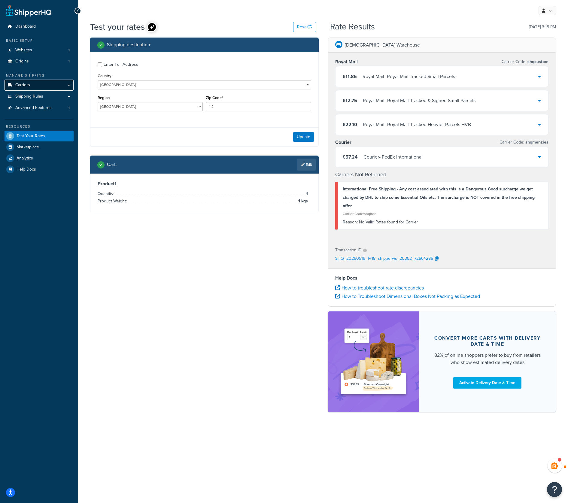
click at [37, 87] on link "Carriers" at bounding box center [39, 85] width 69 height 11
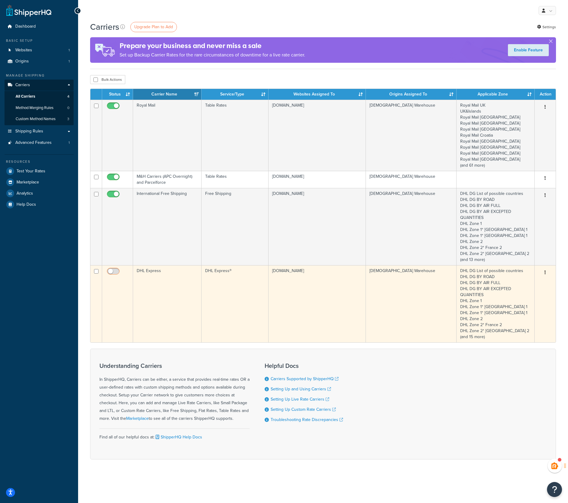
click at [111, 272] on input "checkbox" at bounding box center [114, 273] width 17 height 8
checkbox input "true"
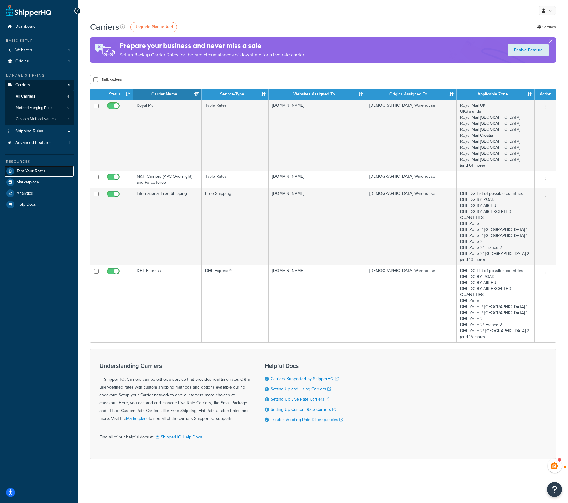
click at [26, 171] on span "Test Your Rates" at bounding box center [31, 171] width 29 height 5
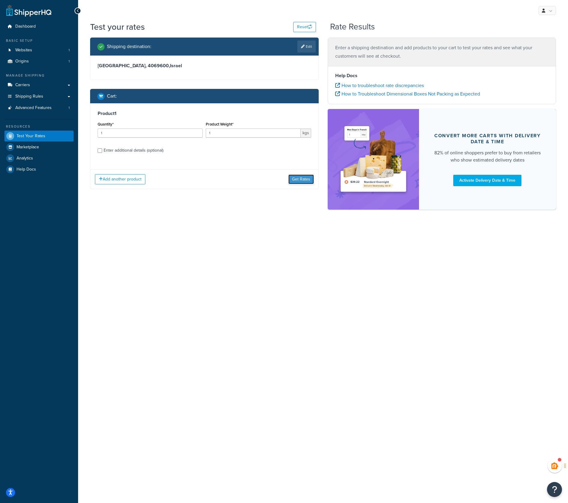
click at [302, 181] on button "Get Rates" at bounding box center [301, 180] width 26 height 10
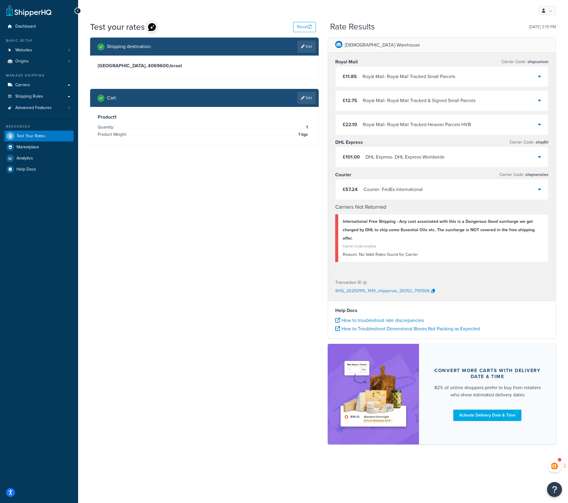
click at [406, 156] on div "DHL Express - DHL Express Worldwide" at bounding box center [405, 157] width 79 height 8
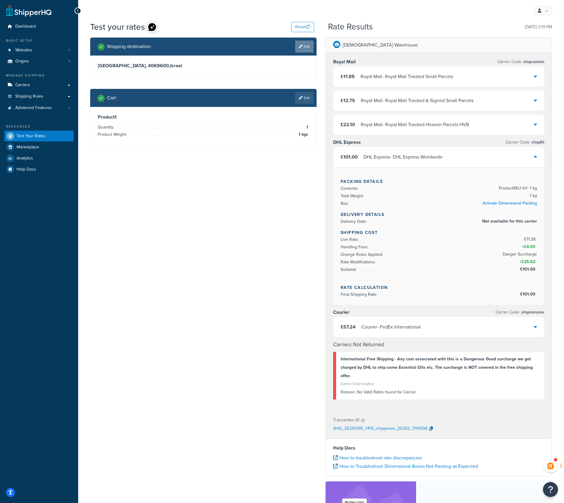
click at [305, 46] on link "Edit" at bounding box center [304, 47] width 18 height 12
select select "IL"
select select "HA"
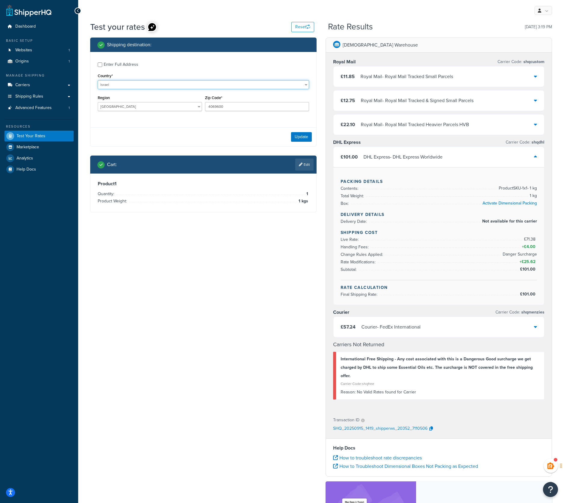
click at [112, 85] on select "[GEOGRAPHIC_DATA] [GEOGRAPHIC_DATA] [GEOGRAPHIC_DATA] [GEOGRAPHIC_DATA] [GEOGRA…" at bounding box center [203, 84] width 211 height 9
select select "TW"
click at [98, 80] on select "[GEOGRAPHIC_DATA] [GEOGRAPHIC_DATA] [GEOGRAPHIC_DATA] [GEOGRAPHIC_DATA] [GEOGRA…" at bounding box center [203, 84] width 211 height 9
drag, startPoint x: 229, startPoint y: 106, endPoint x: 194, endPoint y: 107, distance: 34.8
click at [194, 107] on div "Region [GEOGRAPHIC_DATA] Chiayi Hsinchu [GEOGRAPHIC_DATA] [GEOGRAPHIC_DATA] [GE…" at bounding box center [203, 105] width 214 height 22
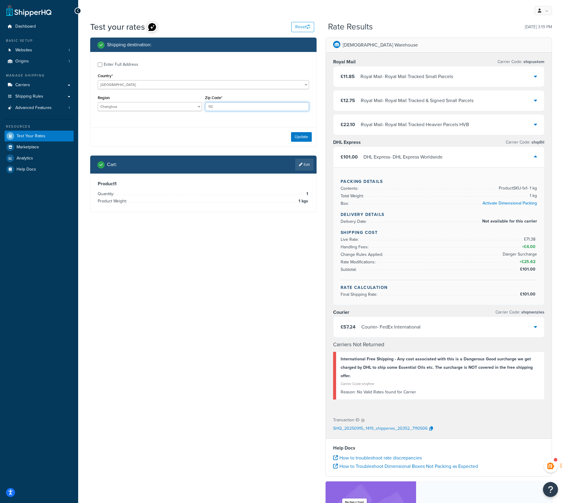
type input "112"
drag, startPoint x: 163, startPoint y: 108, endPoint x: 145, endPoint y: 108, distance: 18.6
click at [163, 108] on select "Changhua Chiayi Hsinchu Hualien [PERSON_NAME] Keelung Miaoli Nantou Penghu Ping…" at bounding box center [150, 106] width 104 height 9
select select "TPQ"
click at [98, 102] on select "Changhua Chiayi Hsinchu Hualien [PERSON_NAME] Keelung Miaoli Nantou Penghu Ping…" at bounding box center [150, 106] width 104 height 9
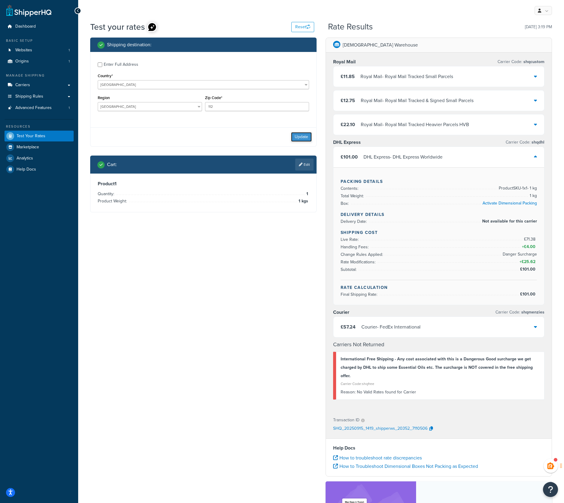
click at [296, 138] on button "Update" at bounding box center [301, 137] width 21 height 10
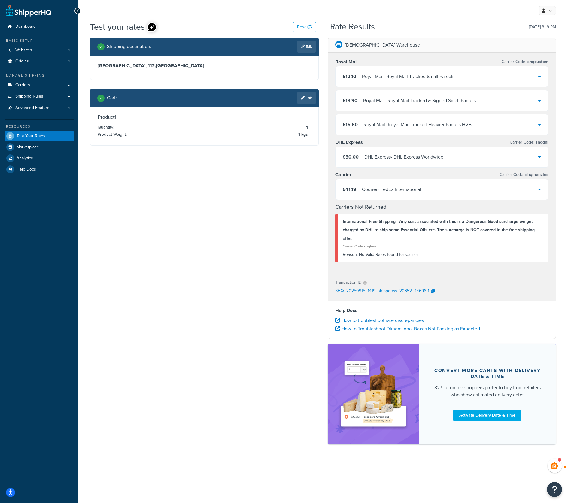
click at [399, 154] on div "DHL Express - DHL Express Worldwide" at bounding box center [403, 157] width 79 height 8
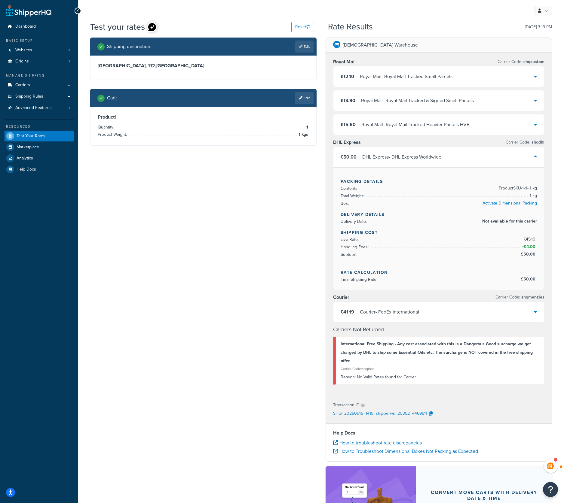
click at [399, 154] on div "DHL Express - DHL Express Worldwide" at bounding box center [401, 157] width 79 height 8
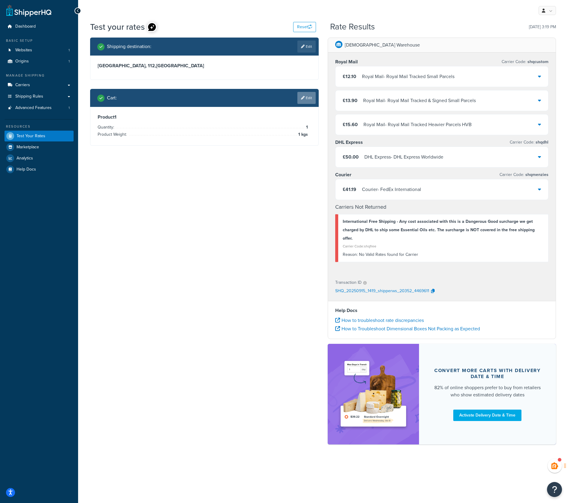
click at [305, 99] on link "Edit" at bounding box center [306, 98] width 18 height 12
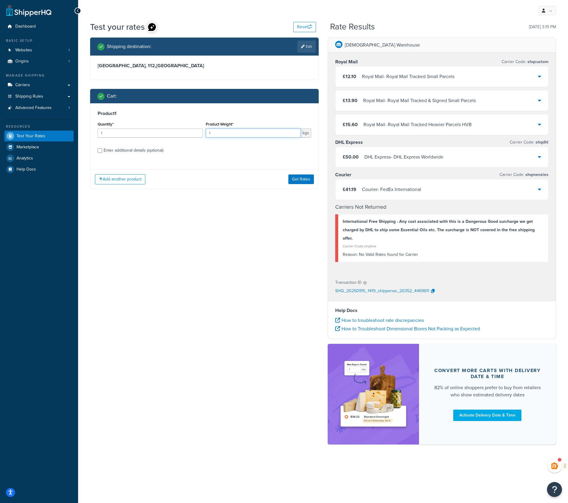
click at [236, 133] on input "1" at bounding box center [253, 133] width 95 height 9
drag, startPoint x: 216, startPoint y: 136, endPoint x: 207, endPoint y: 135, distance: 9.1
click at [207, 135] on input "1" at bounding box center [253, 133] width 95 height 9
type input "7"
click at [139, 149] on div "Enter additional details (optional)" at bounding box center [134, 150] width 60 height 8
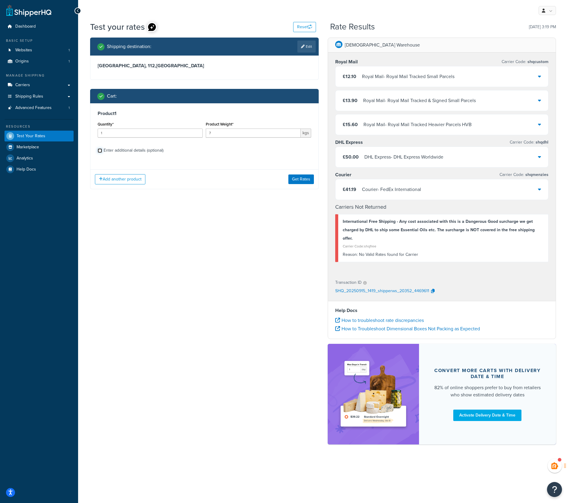
click at [102, 149] on input "Enter additional details (optional)" at bounding box center [100, 150] width 5 height 5
checkbox input "true"
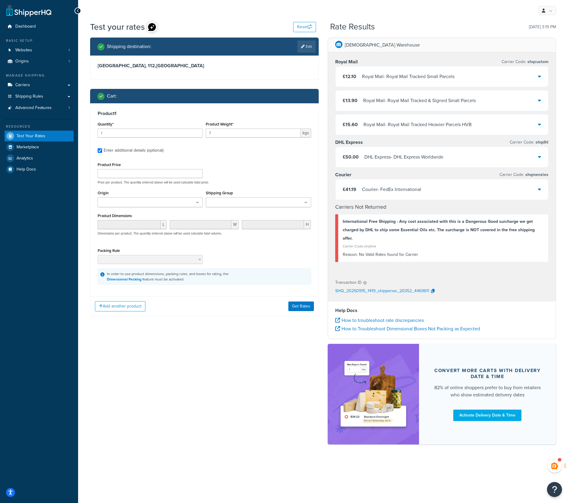
click at [246, 202] on input "Shipping Group" at bounding box center [234, 202] width 53 height 7
click at [241, 183] on p "Price per product. The quantity entered above will be used calculate total pric…" at bounding box center [204, 182] width 217 height 4
click at [305, 307] on button "Get Rates" at bounding box center [301, 308] width 26 height 10
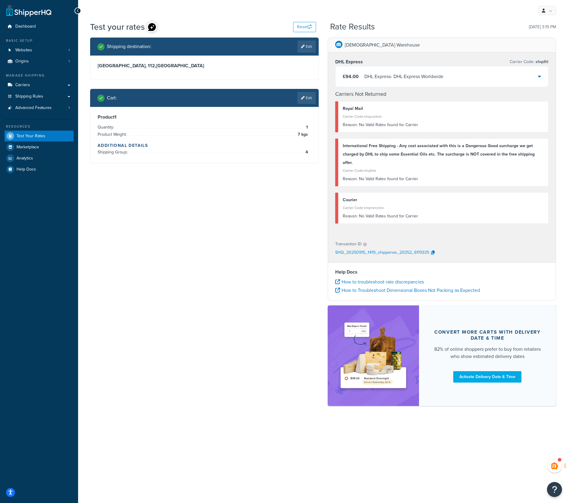
click at [403, 77] on div "DHL Express - DHL Express Worldwide" at bounding box center [403, 76] width 79 height 8
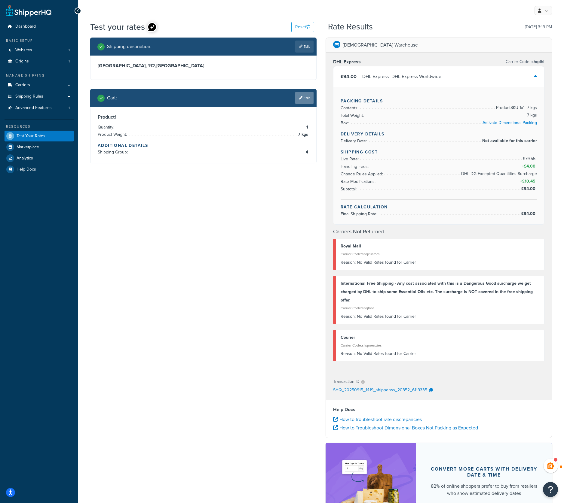
click at [308, 97] on link "Edit" at bounding box center [304, 98] width 18 height 12
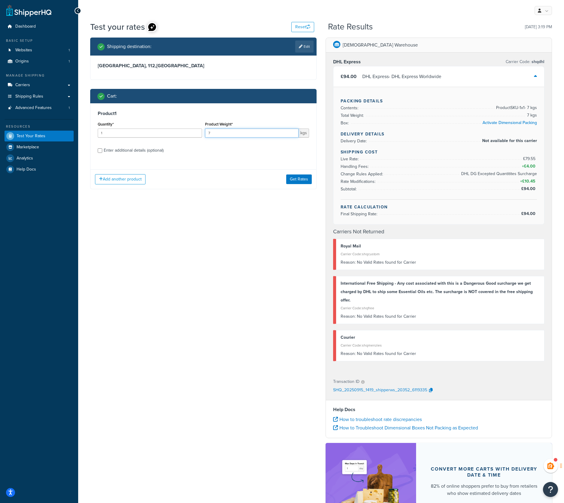
drag, startPoint x: 215, startPoint y: 132, endPoint x: 198, endPoint y: 131, distance: 17.5
click at [198, 131] on div "Quantity* 1 Product Weight* 7 kgs" at bounding box center [203, 131] width 214 height 22
type input "1"
click at [139, 147] on div "Enter additional details (optional)" at bounding box center [134, 150] width 60 height 8
click at [102, 148] on input "Enter additional details (optional)" at bounding box center [100, 150] width 5 height 5
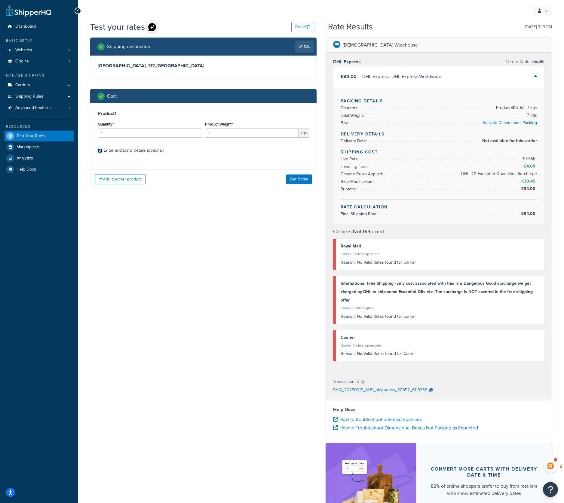
checkbox input "true"
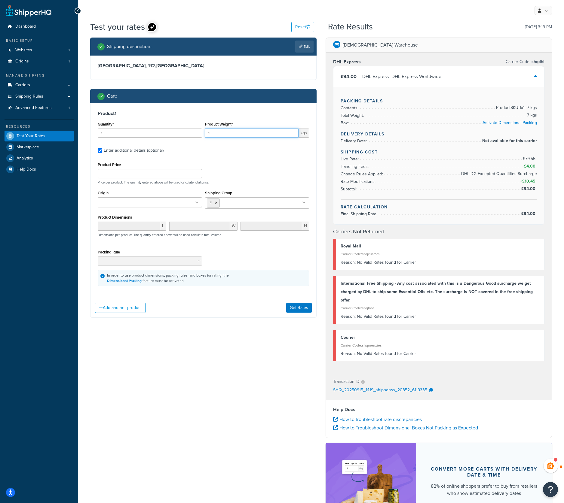
drag, startPoint x: 216, startPoint y: 134, endPoint x: 205, endPoint y: 134, distance: 10.8
click at [205, 134] on input "1" at bounding box center [252, 133] width 94 height 9
type input "0.5"
click at [294, 308] on button "Get Rates" at bounding box center [299, 308] width 26 height 10
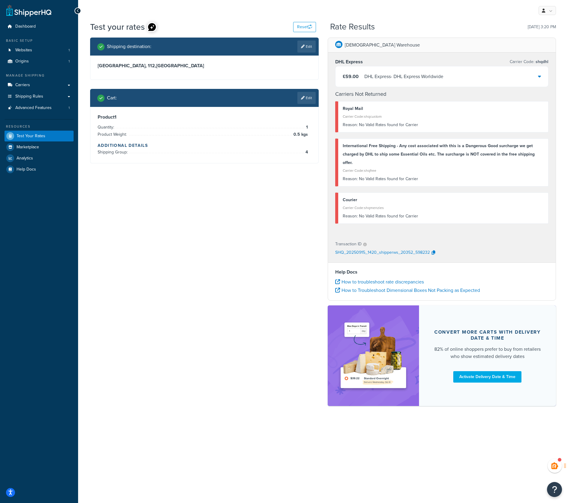
click at [383, 77] on div "DHL Express - DHL Express Worldwide" at bounding box center [403, 76] width 79 height 8
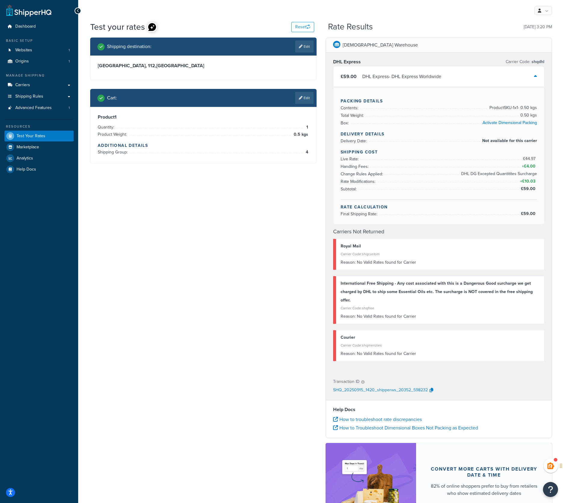
click at [383, 77] on div "DHL Express - DHL Express Worldwide" at bounding box center [401, 76] width 79 height 8
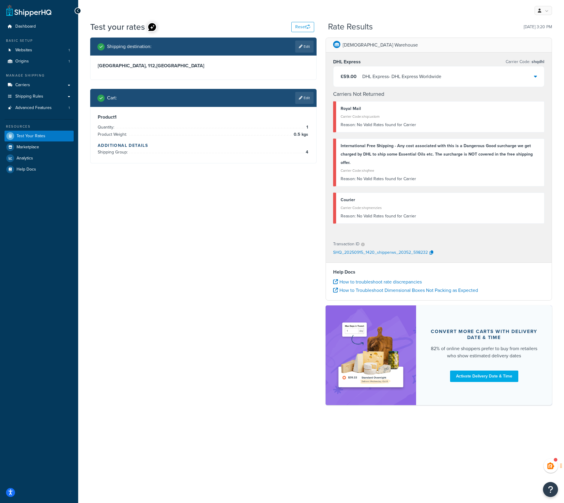
click at [383, 77] on div "DHL Express - DHL Express Worldwide" at bounding box center [401, 76] width 79 height 8
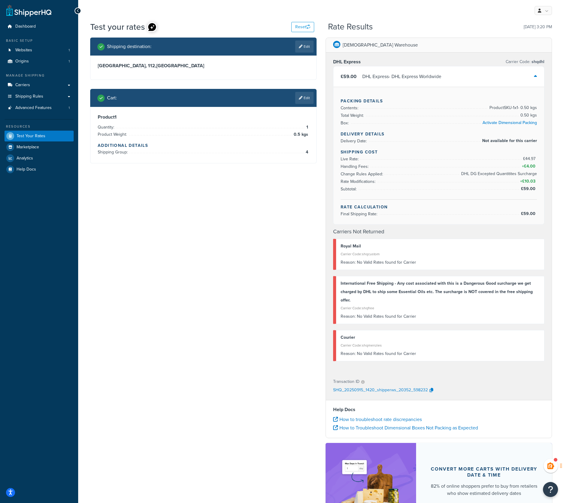
click at [439, 235] on h4 "Carriers Not Returned" at bounding box center [438, 232] width 211 height 8
click at [336, 128] on div "Packing Details Contents: Product SKU-1 x 1 - 0.50 kgs Total Weight: 0.50 kgs B…" at bounding box center [438, 156] width 211 height 138
click at [323, 68] on div "Aromantic Warehouse DHL Express Carrier Code: shqdhl £59.00 DHL Express - DHL E…" at bounding box center [438, 293] width 235 height 511
click at [304, 97] on link "Edit" at bounding box center [304, 98] width 18 height 12
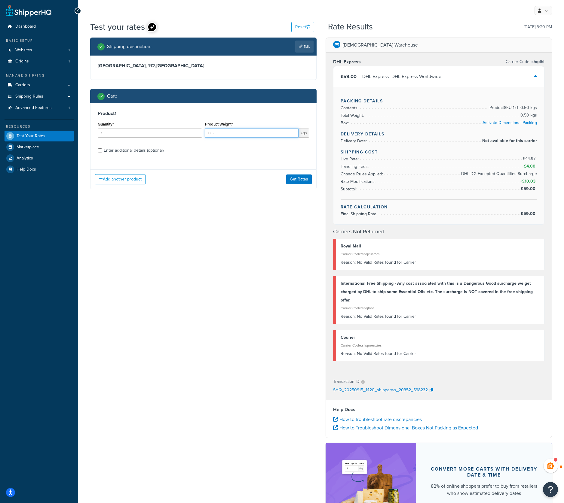
drag, startPoint x: 218, startPoint y: 133, endPoint x: 197, endPoint y: 130, distance: 21.2
click at [197, 130] on div "Quantity* 1 Product Weight* 0.5 kgs" at bounding box center [203, 131] width 214 height 22
type input "5"
drag, startPoint x: 215, startPoint y: 133, endPoint x: 205, endPoint y: 132, distance: 10.3
click at [205, 132] on input "5" at bounding box center [252, 133] width 94 height 9
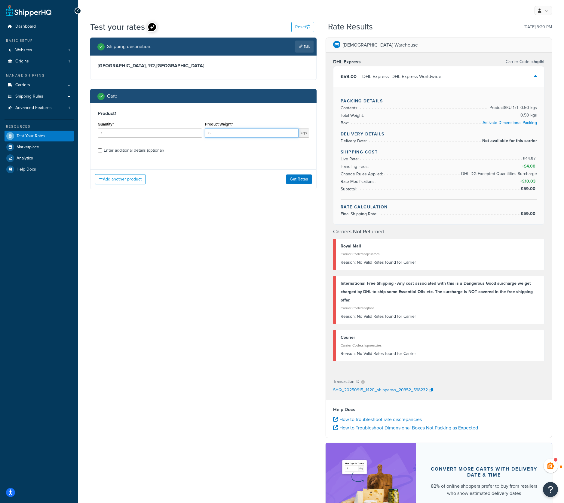
type input "6"
click at [228, 153] on label "Enter additional details (optional)" at bounding box center [206, 150] width 205 height 10
click at [102, 153] on input "Enter additional details (optional)" at bounding box center [100, 150] width 5 height 5
checkbox input "true"
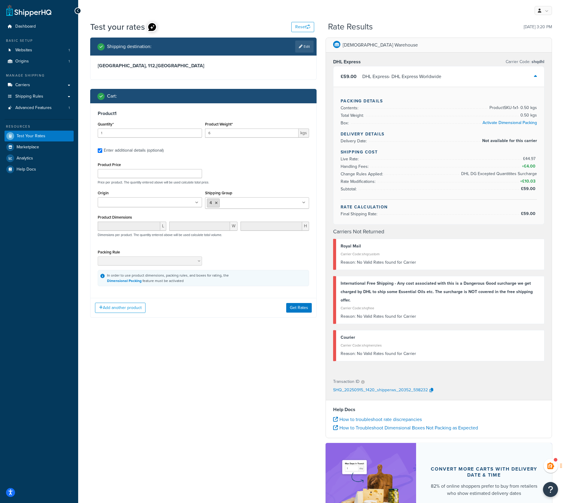
click at [215, 203] on icon at bounding box center [216, 203] width 3 height 4
click at [231, 313] on div "Add another product Get Rates" at bounding box center [203, 306] width 226 height 20
click at [288, 307] on button "Get Rates" at bounding box center [299, 307] width 26 height 10
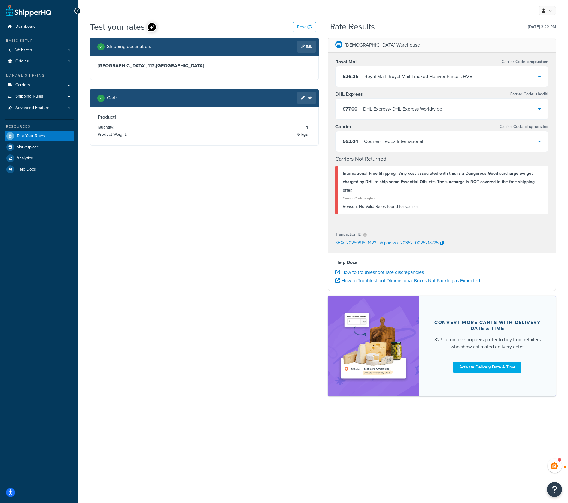
click at [397, 111] on div "DHL Express - DHL Express Worldwide" at bounding box center [402, 109] width 79 height 8
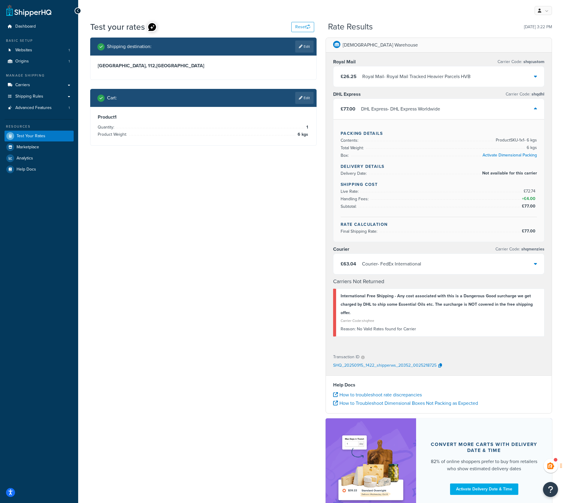
click at [397, 111] on div "DHL Express - DHL Express Worldwide" at bounding box center [400, 109] width 79 height 8
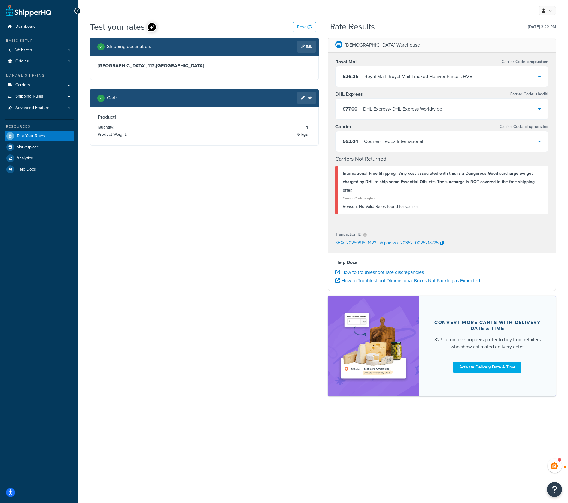
click at [397, 111] on div "DHL Express - DHL Express Worldwide" at bounding box center [402, 109] width 79 height 8
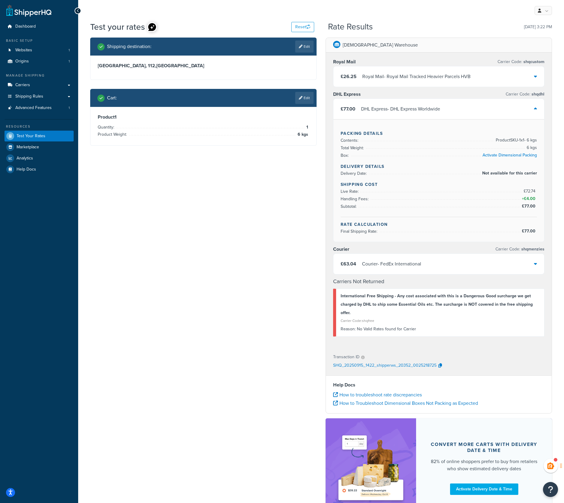
click at [397, 111] on div "DHL Express - DHL Express Worldwide" at bounding box center [400, 109] width 79 height 8
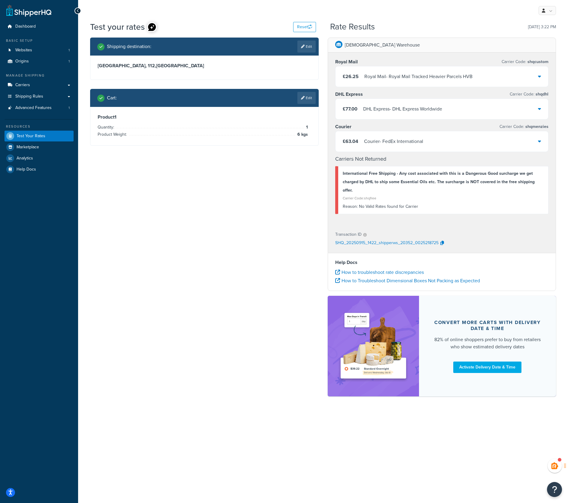
click at [322, 59] on div "Shipping destination : Edit Taipei, 112 , Taiwan Cart : Edit Product 1 Quantity…" at bounding box center [205, 96] width 238 height 117
click at [306, 96] on link "Edit" at bounding box center [306, 98] width 18 height 12
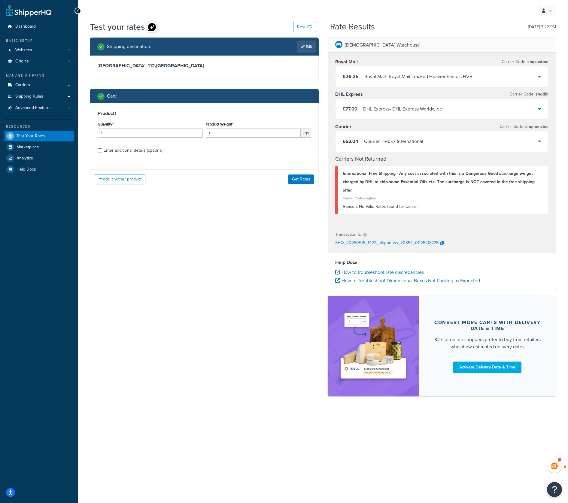
click at [117, 151] on div "Enter additional details (optional)" at bounding box center [134, 150] width 60 height 8
click at [102, 151] on input "Enter additional details (optional)" at bounding box center [100, 150] width 5 height 5
checkbox input "true"
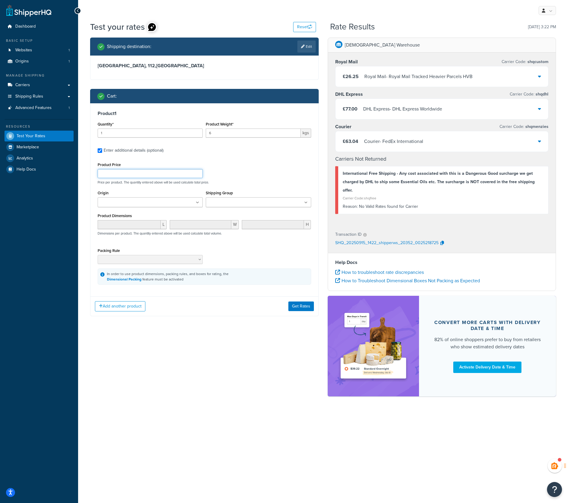
click at [125, 174] on input "Product Price" at bounding box center [150, 173] width 105 height 9
type input "495"
click at [260, 162] on div "Product Price 495 Price per product. The quantity entered above will be used ca…" at bounding box center [204, 173] width 217 height 24
drag, startPoint x: 216, startPoint y: 133, endPoint x: 211, endPoint y: 133, distance: 5.4
click at [211, 133] on input "6" at bounding box center [253, 133] width 95 height 9
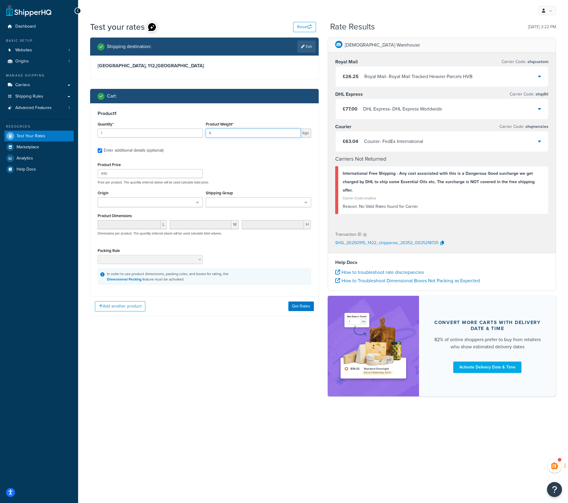
drag, startPoint x: 211, startPoint y: 133, endPoint x: 206, endPoint y: 133, distance: 5.1
click at [206, 133] on input "6" at bounding box center [253, 133] width 95 height 9
type input "7"
click at [222, 204] on input "Shipping Group" at bounding box center [234, 202] width 53 height 7
click at [266, 158] on div "Product 1 Quantity* 1 Product Weight* 7 kgs Enter additional details (optional)…" at bounding box center [204, 198] width 228 height 190
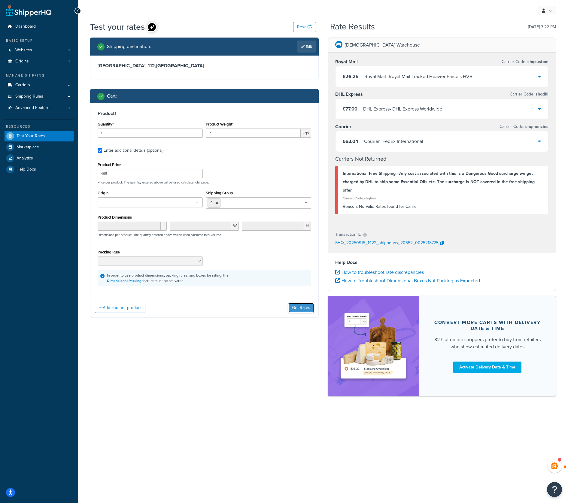
click at [302, 309] on button "Get Rates" at bounding box center [301, 308] width 26 height 10
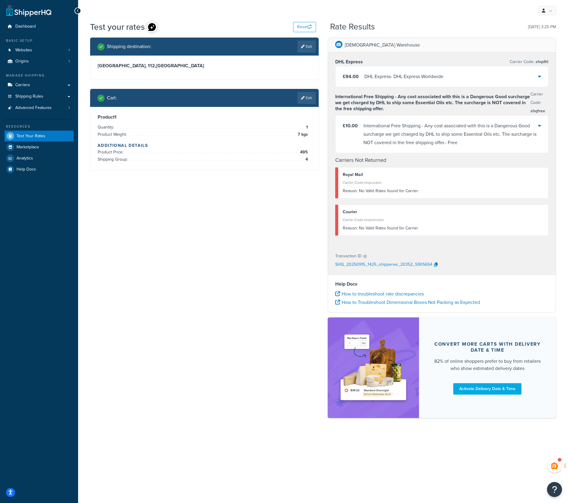
click at [418, 78] on div "DHL Express - DHL Express Worldwide" at bounding box center [403, 76] width 79 height 8
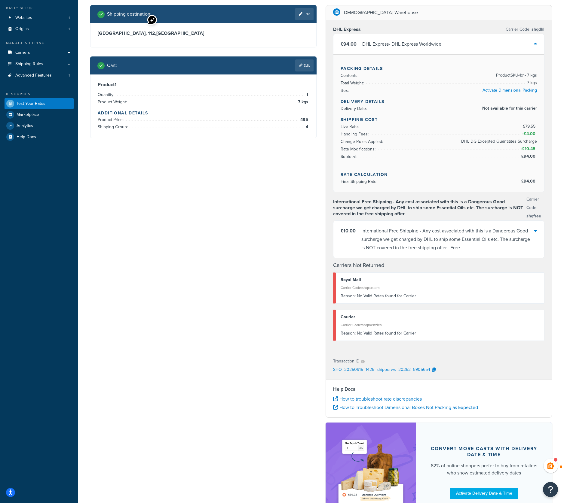
scroll to position [0, 0]
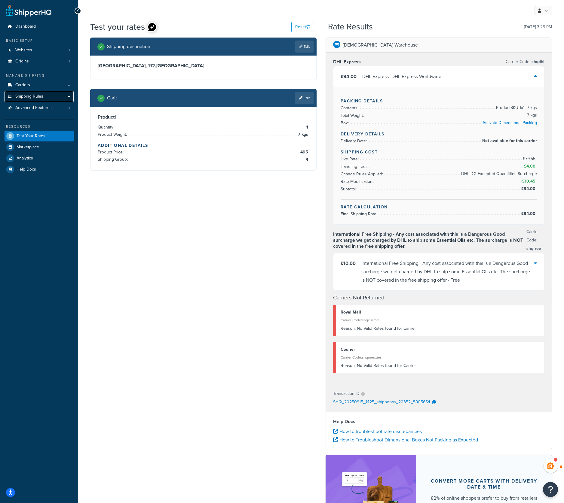
click at [34, 97] on span "Shipping Rules" at bounding box center [29, 96] width 28 height 5
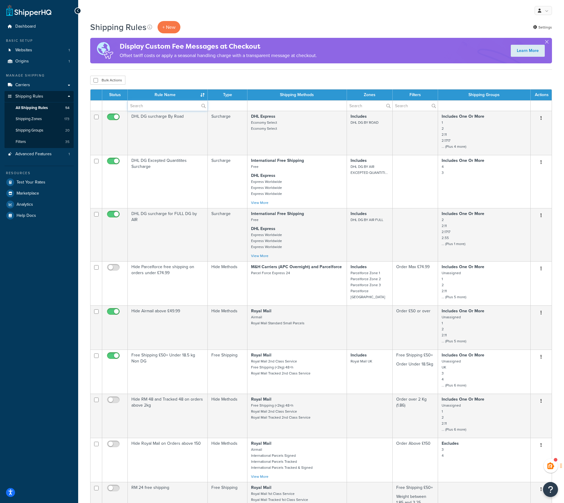
click at [145, 107] on input "text" at bounding box center [168, 106] width 80 height 10
type input "discount"
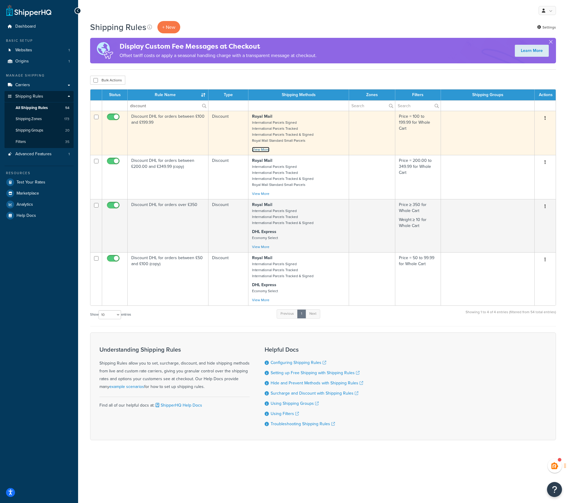
click at [259, 148] on link "View More" at bounding box center [260, 149] width 17 height 5
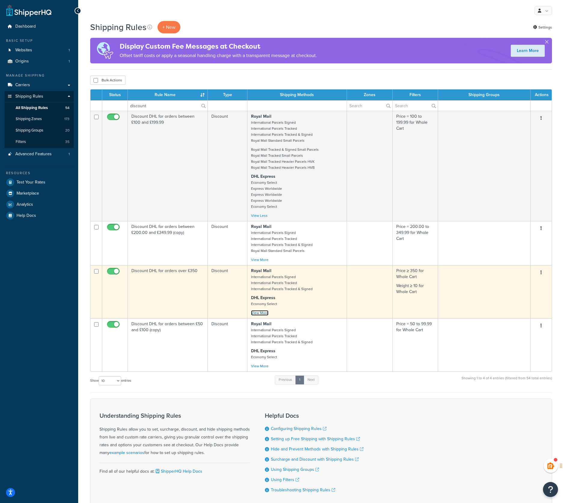
click at [260, 311] on link "View More" at bounding box center [259, 312] width 17 height 5
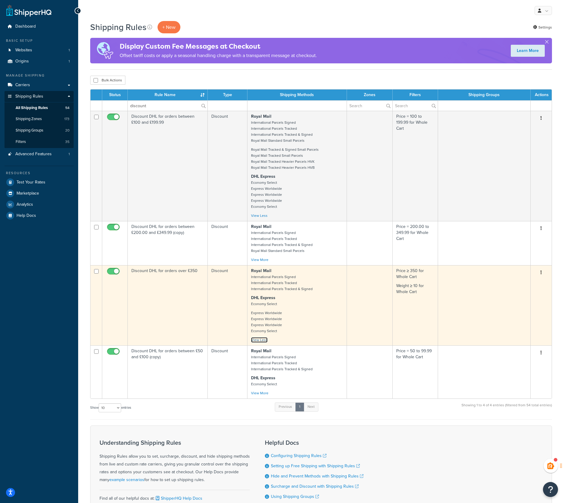
scroll to position [60, 0]
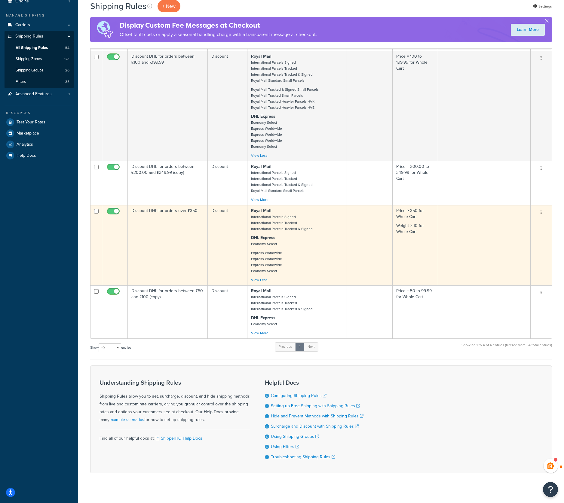
click at [414, 243] on td "Price ≥ 350 for Whole Cart Weight ≥ 10 for Whole Cart" at bounding box center [414, 245] width 45 height 80
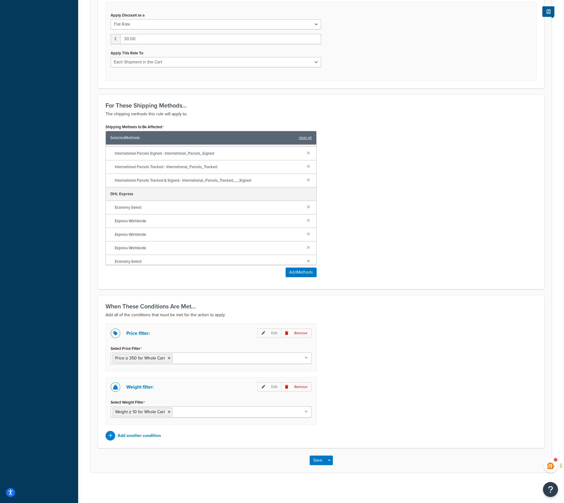
scroll to position [15, 0]
click at [168, 412] on icon at bounding box center [169, 412] width 3 height 4
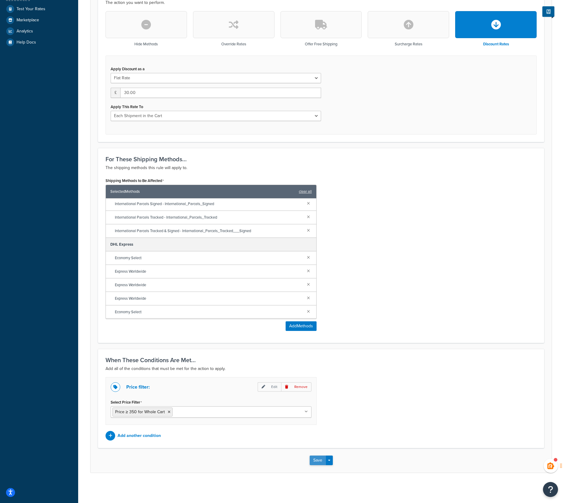
click at [315, 460] on button "Save" at bounding box center [317, 461] width 16 height 10
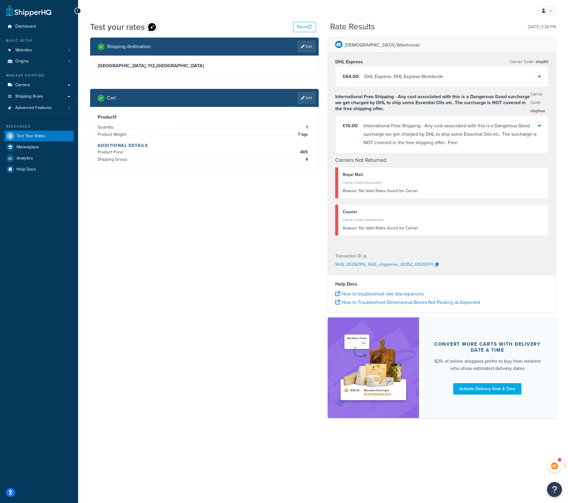
click at [397, 80] on div "DHL Express - DHL Express Worldwide" at bounding box center [403, 76] width 79 height 8
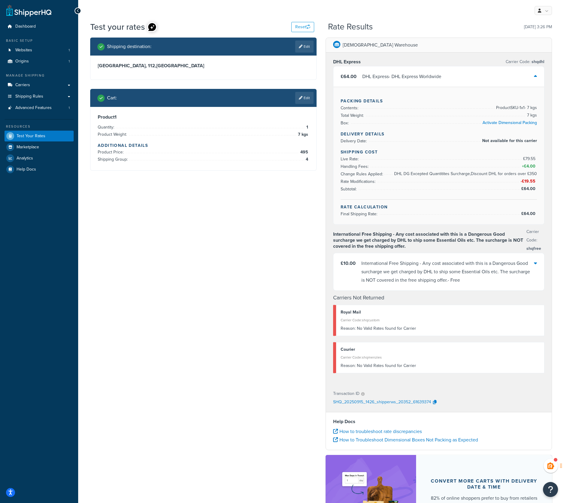
click at [415, 273] on div "International Free Shipping - Any cost associated with this is a Dangerous Good…" at bounding box center [447, 271] width 172 height 25
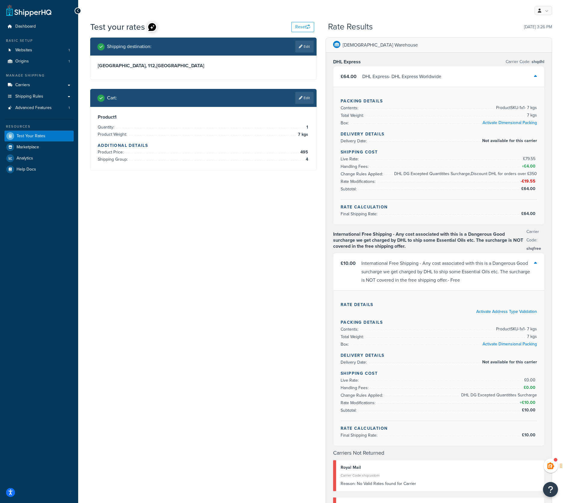
click at [453, 196] on div "Shipping Cost Live Rate: £79.55 Handling Fees: + £4.00 Change Rules Applied: DH…" at bounding box center [438, 174] width 196 height 51
click at [498, 169] on li "Handling Fees: + £4.00" at bounding box center [438, 167] width 196 height 8
click at [464, 137] on li "Delivery Date: Not available for this carrier" at bounding box center [438, 141] width 196 height 8
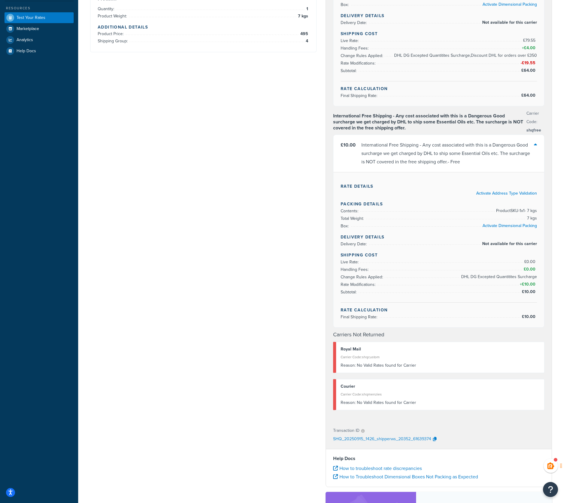
scroll to position [30, 0]
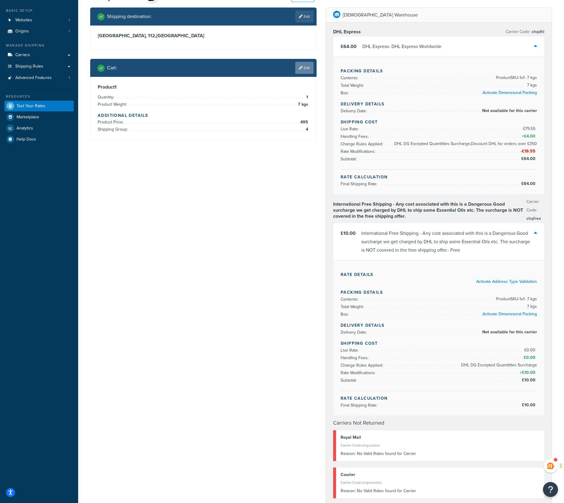
click at [305, 66] on link "Edit" at bounding box center [304, 68] width 18 height 12
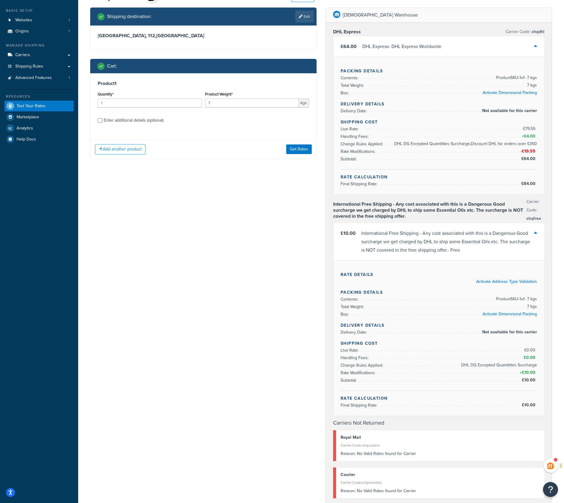
click at [138, 120] on div "Enter additional details (optional)" at bounding box center [134, 120] width 60 height 8
click at [102, 120] on input "Enter additional details (optional)" at bounding box center [100, 120] width 5 height 5
checkbox input "true"
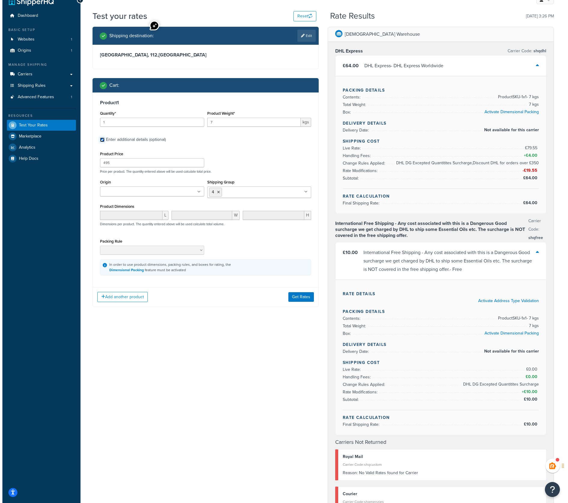
scroll to position [0, 0]
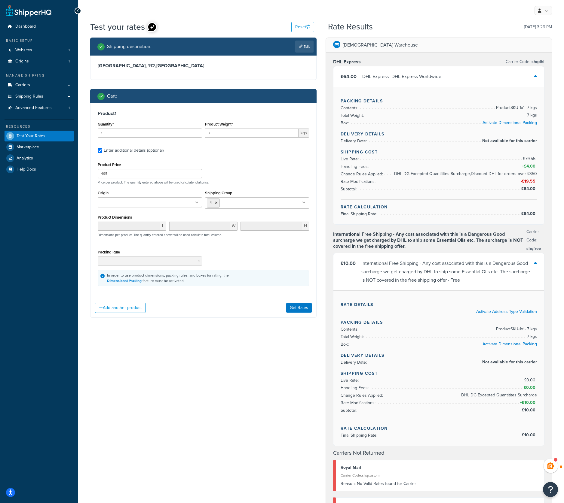
click at [537, 75] on div "£64.00 DHL Express - DHL Express Worldwide" at bounding box center [438, 76] width 211 height 20
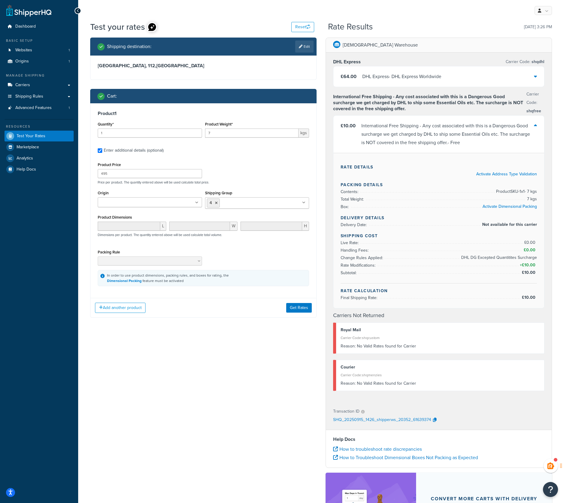
click at [536, 125] on icon at bounding box center [534, 125] width 3 height 5
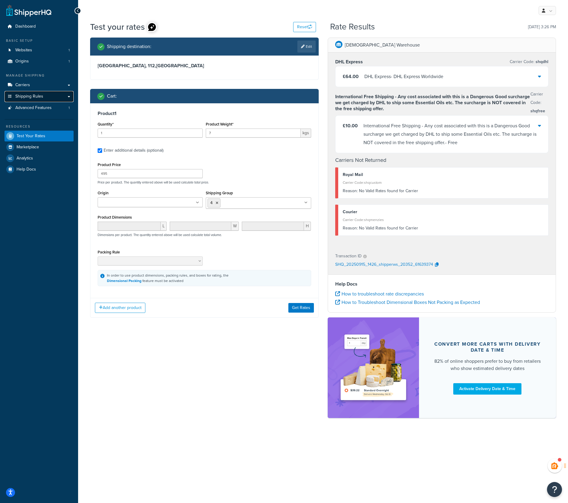
click at [34, 95] on span "Shipping Rules" at bounding box center [29, 96] width 28 height 5
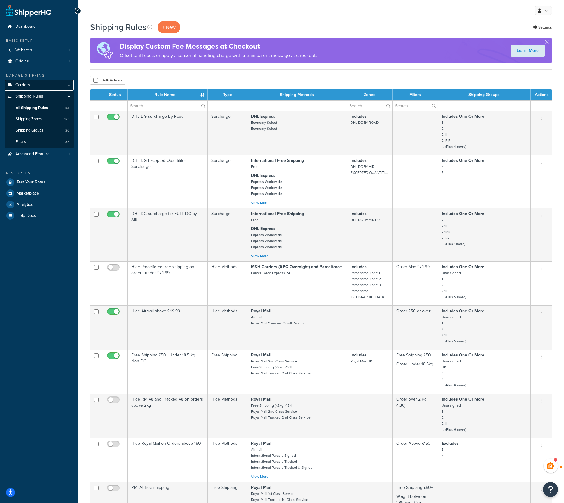
click at [30, 81] on link "Carriers" at bounding box center [39, 85] width 69 height 11
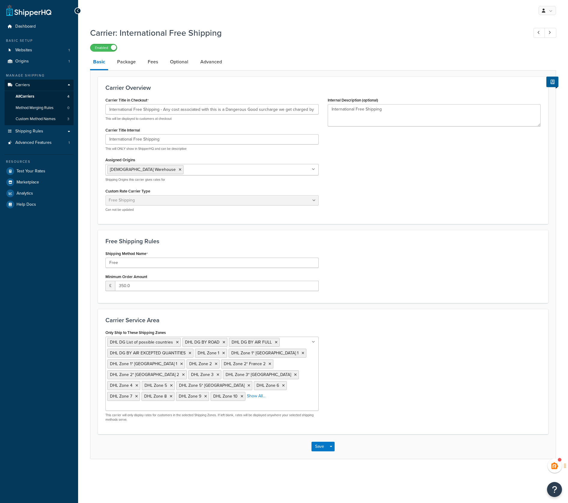
select select "free"
click at [235, 407] on icon at bounding box center [236, 408] width 3 height 4
click at [167, 406] on icon at bounding box center [166, 408] width 3 height 4
click at [368, 362] on div "Only Ship to These Shipping Zones DHL DG List of possible countries DHL DG BY R…" at bounding box center [323, 377] width 444 height 99
click at [133, 285] on input "350.0" at bounding box center [217, 286] width 204 height 10
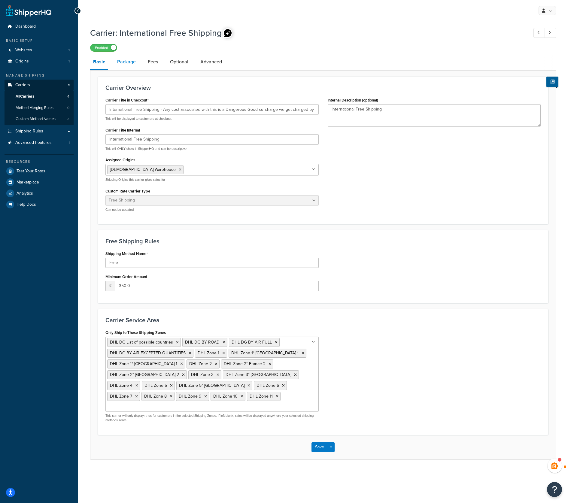
click at [130, 60] on link "Package" at bounding box center [126, 62] width 25 height 14
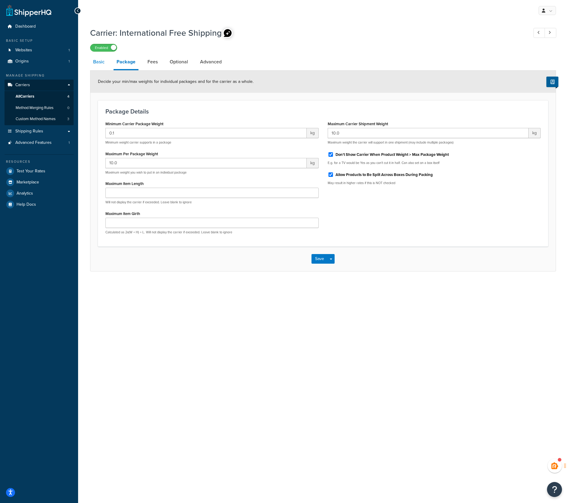
click at [102, 62] on link "Basic" at bounding box center [98, 62] width 17 height 14
select select "free"
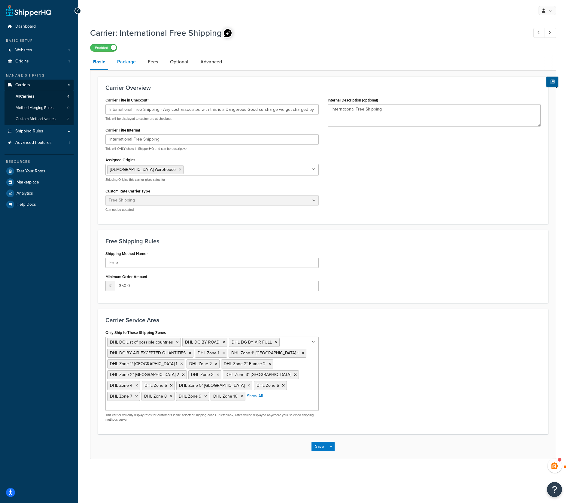
click at [130, 62] on link "Package" at bounding box center [126, 62] width 25 height 14
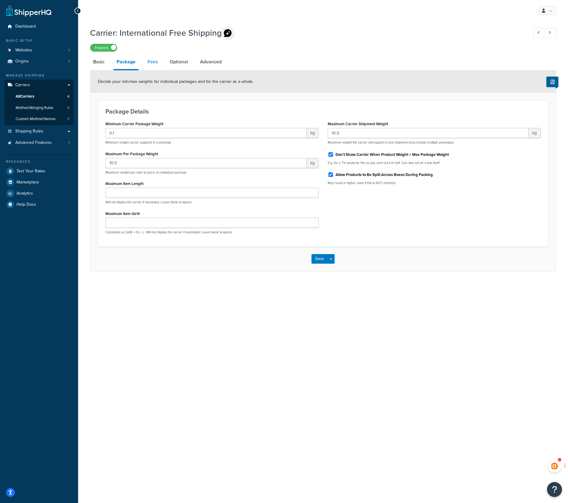
click at [150, 63] on link "Fees" at bounding box center [152, 62] width 16 height 14
select select "AFTER"
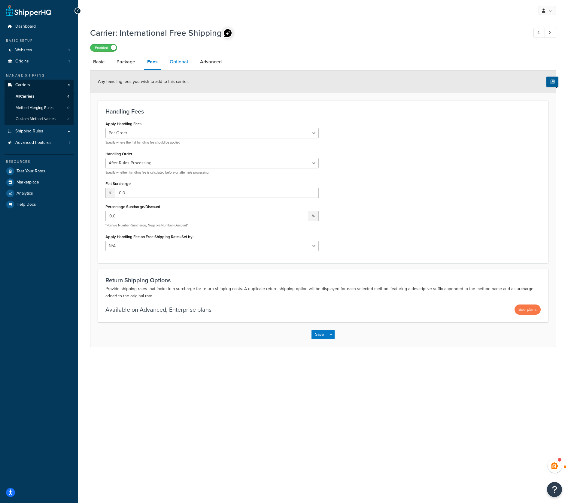
click at [177, 59] on link "Optional" at bounding box center [179, 62] width 24 height 14
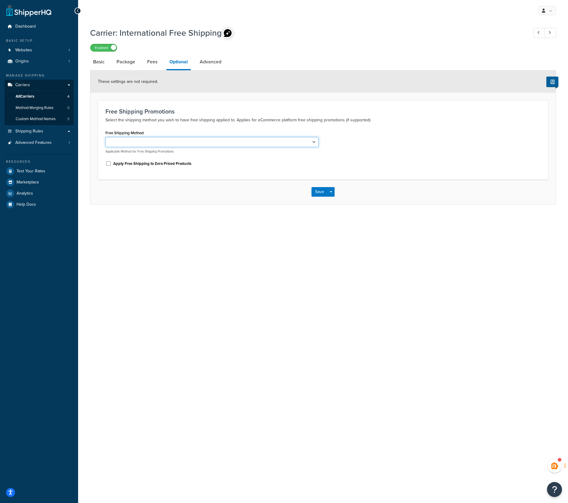
click at [140, 141] on select "Free" at bounding box center [211, 142] width 213 height 10
click at [159, 117] on p "Select the shipping method you wish to have free shipping applied to. Applies f…" at bounding box center [322, 120] width 435 height 7
click at [99, 61] on link "Basic" at bounding box center [98, 62] width 17 height 14
select select "free"
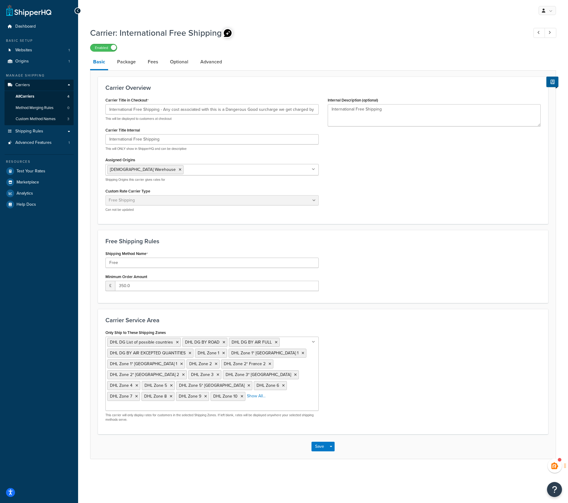
click at [266, 90] on h3 "Carrier Overview" at bounding box center [322, 87] width 435 height 7
drag, startPoint x: 133, startPoint y: 285, endPoint x: 117, endPoint y: 286, distance: 16.2
click at [117, 286] on input "350.0" at bounding box center [217, 286] width 204 height 10
click at [393, 254] on div "Shipping Method Name Free Minimum Order Amount £ 350.0" at bounding box center [323, 272] width 444 height 46
drag, startPoint x: 131, startPoint y: 287, endPoint x: 117, endPoint y: 286, distance: 14.4
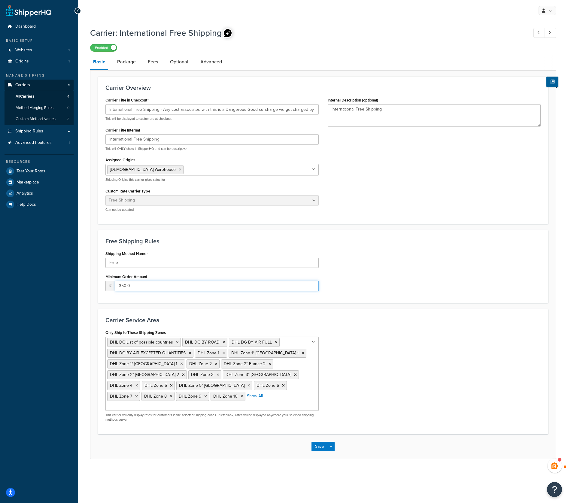
click at [117, 286] on input "350.0" at bounding box center [217, 286] width 204 height 10
click at [127, 65] on link "Package" at bounding box center [126, 62] width 25 height 14
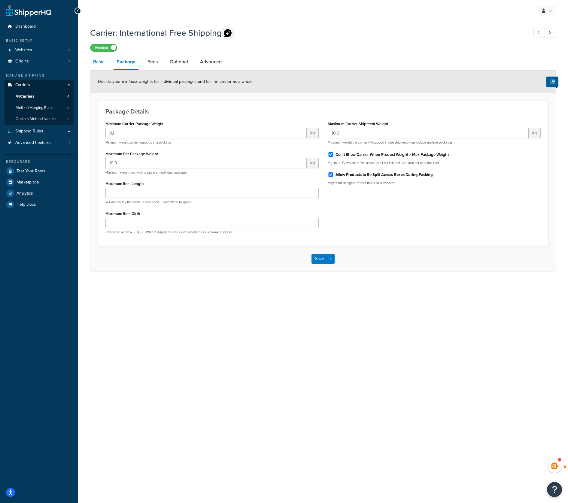
click at [98, 63] on link "Basic" at bounding box center [98, 62] width 17 height 14
select select "free"
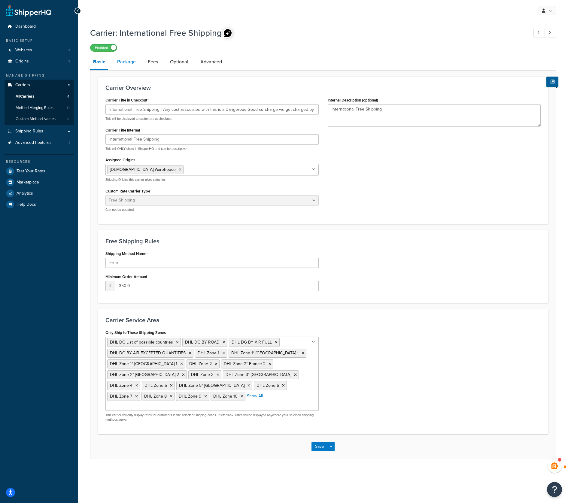
click at [122, 62] on link "Package" at bounding box center [126, 62] width 25 height 14
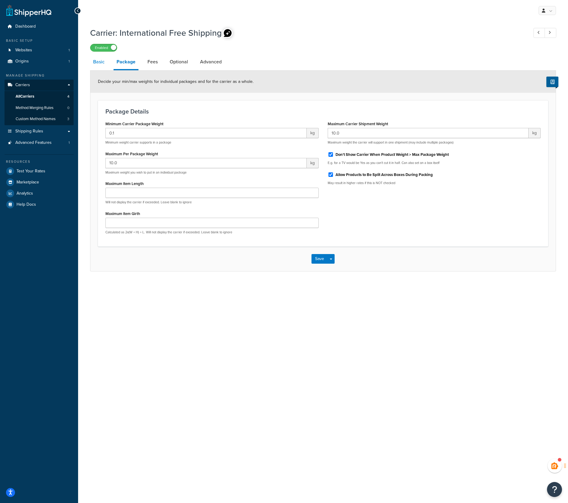
click at [99, 66] on link "Basic" at bounding box center [98, 62] width 17 height 14
select select "free"
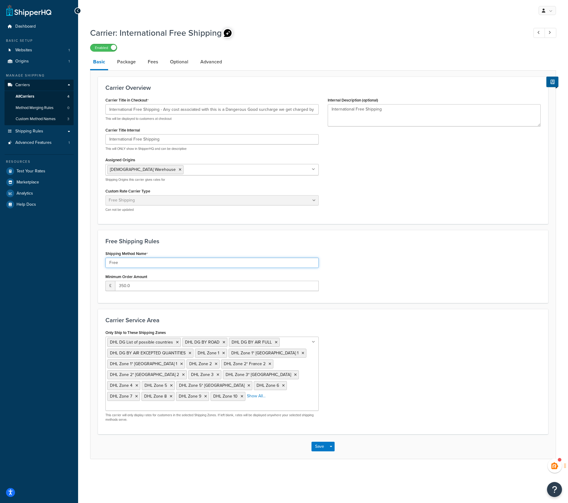
click at [130, 262] on input "Free" at bounding box center [211, 263] width 213 height 10
click at [217, 264] on input "Free - Will be sent with the slowest/cheapest method whic hcan take weeks." at bounding box center [211, 263] width 213 height 10
type input "Free - Will be sent with the slowest/cheapest method which can take weeks."
click at [318, 442] on button "Save" at bounding box center [320, 447] width 16 height 10
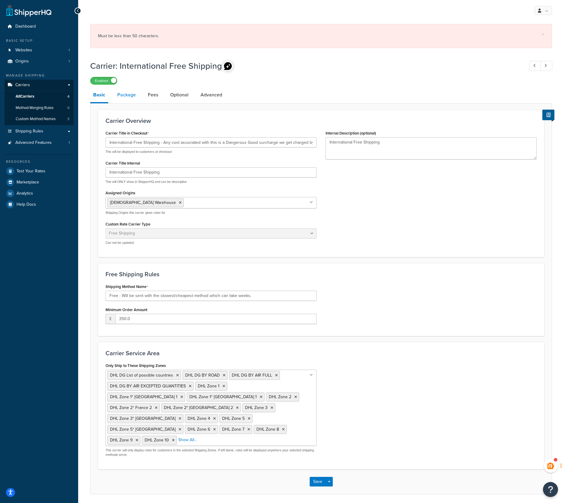
click at [128, 96] on link "Package" at bounding box center [126, 95] width 25 height 14
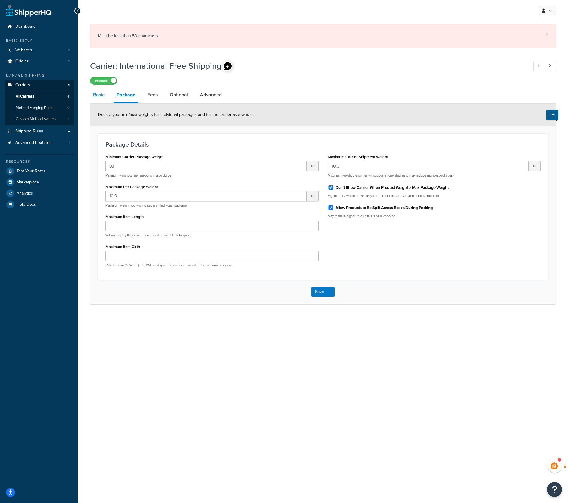
click at [102, 93] on link "Basic" at bounding box center [98, 95] width 17 height 14
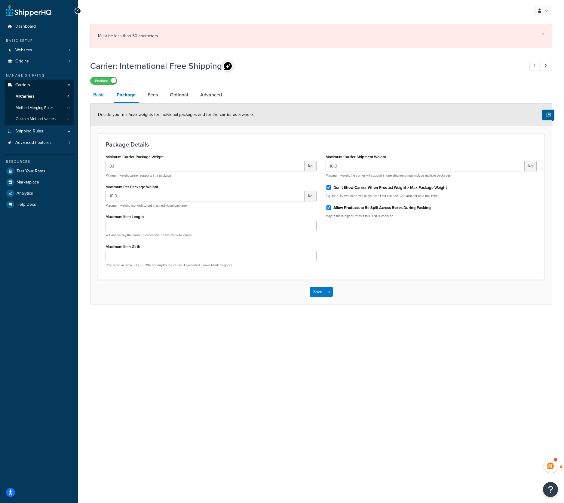
select select "free"
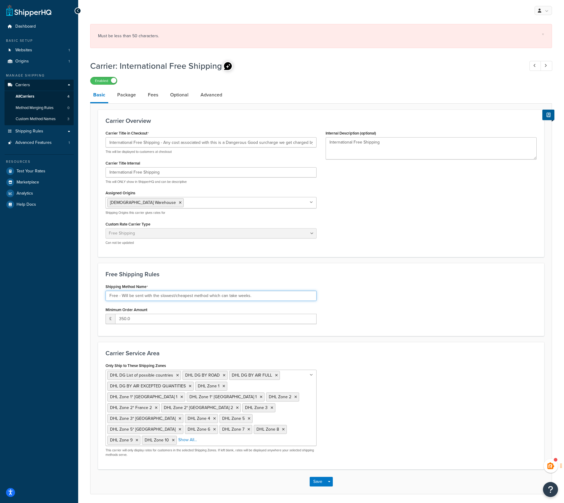
click at [264, 295] on input "Free - Will be sent with the slowest/cheapest method which can take weeks." at bounding box center [210, 296] width 211 height 10
click at [132, 99] on link "Package" at bounding box center [126, 95] width 25 height 14
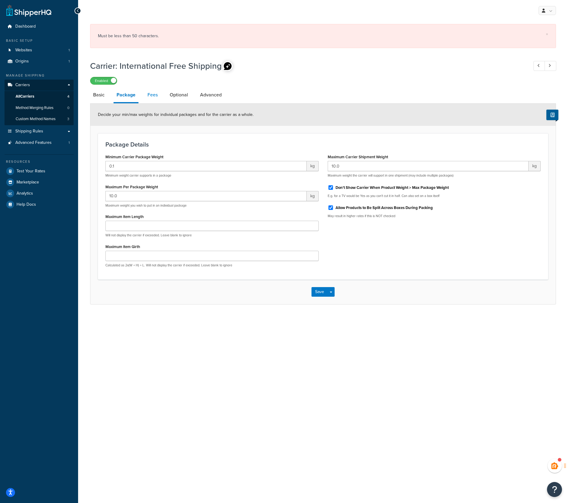
click at [157, 94] on link "Fees" at bounding box center [152, 95] width 16 height 14
select select "AFTER"
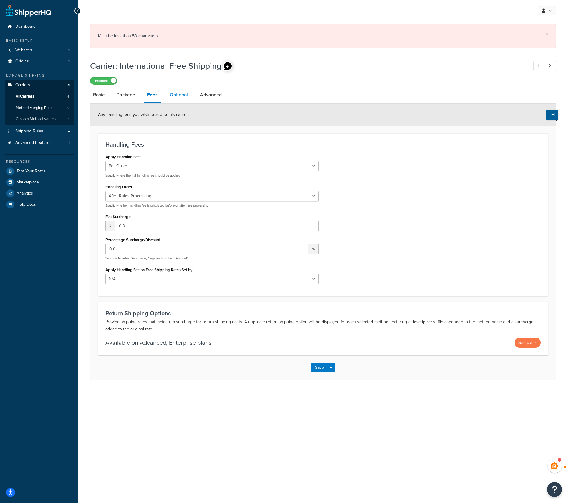
click at [175, 93] on link "Optional" at bounding box center [179, 95] width 24 height 14
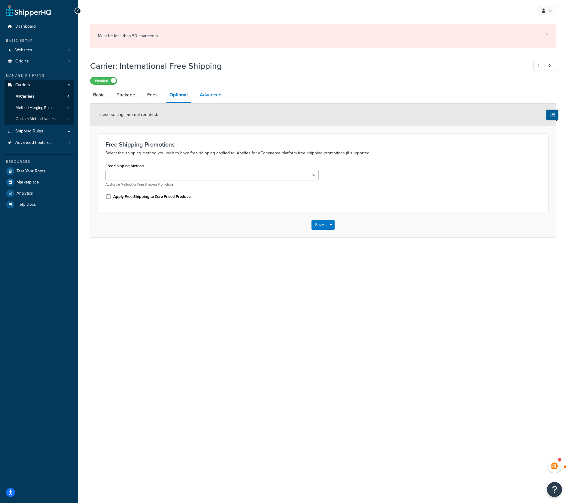
click at [214, 93] on link "Advanced" at bounding box center [211, 95] width 28 height 14
select select "false"
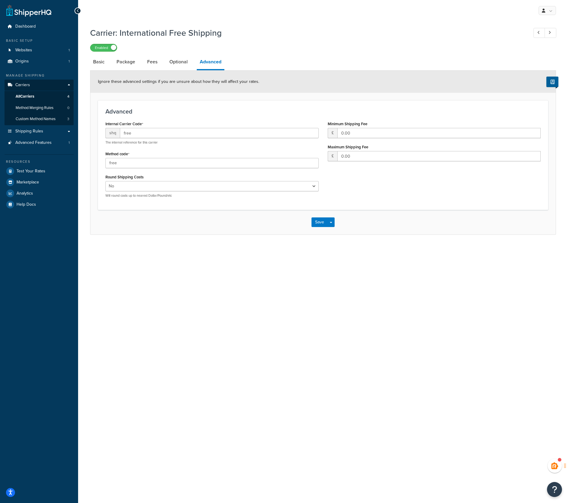
drag, startPoint x: 229, startPoint y: 244, endPoint x: 268, endPoint y: 208, distance: 53.1
click at [229, 244] on div "Carrier: International Free Shipping Enabled Basic Package Fees Optional Advanc…" at bounding box center [323, 137] width 490 height 226
click at [138, 295] on div "My Profile Billing Global Settings Contact Us Logout Carrier: International Fre…" at bounding box center [323, 251] width 490 height 503
